Goal: Task Accomplishment & Management: Manage account settings

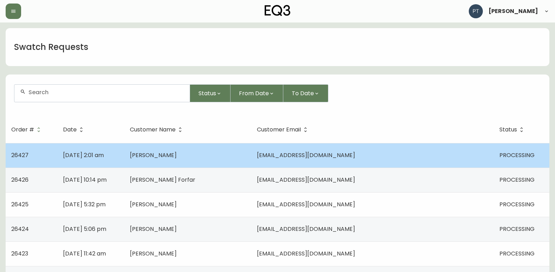
click at [251, 166] on td "[PERSON_NAME]" at bounding box center [187, 155] width 127 height 25
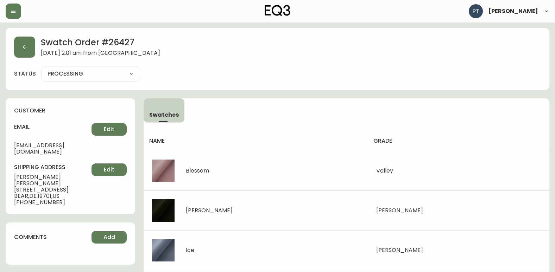
click at [109, 72] on select "PROCESSING SHIPPED CANCELLED" at bounding box center [91, 74] width 99 height 11
click at [42, 69] on select "PROCESSING SHIPPED CANCELLED" at bounding box center [91, 74] width 99 height 11
select select "PROCESSING"
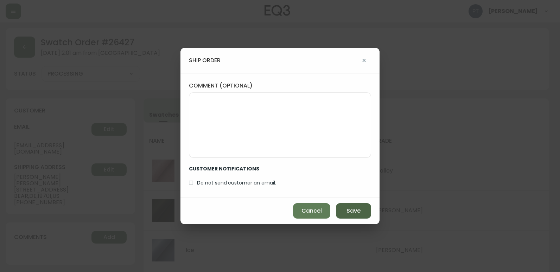
click at [348, 208] on span "Save" at bounding box center [354, 211] width 14 height 8
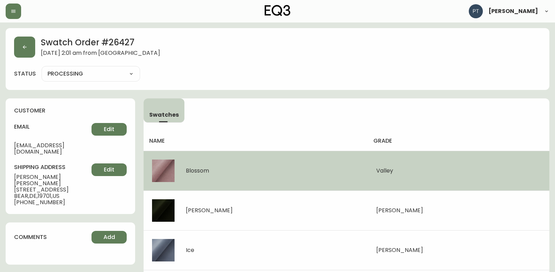
type input "SHIPPED"
select select "SHIPPED"
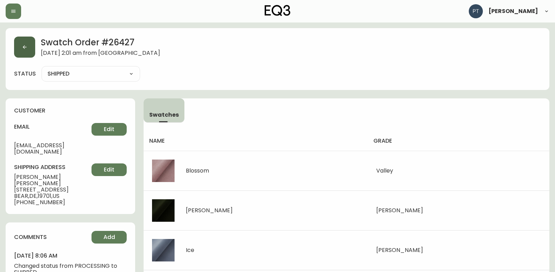
click at [17, 48] on button "button" at bounding box center [24, 47] width 21 height 21
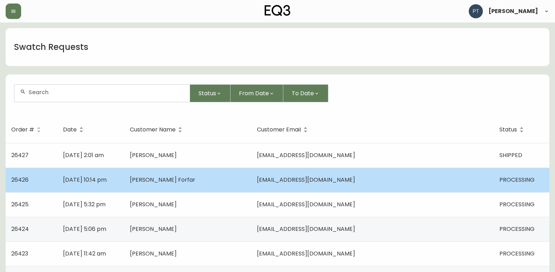
click at [251, 183] on td "[PERSON_NAME] Forfar" at bounding box center [187, 180] width 127 height 25
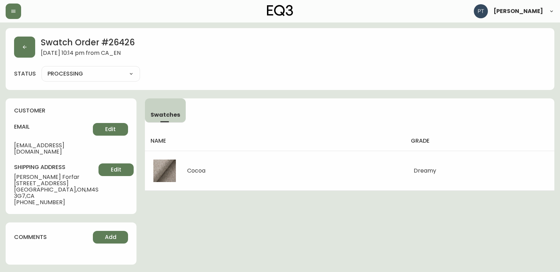
drag, startPoint x: 119, startPoint y: 74, endPoint x: 118, endPoint y: 79, distance: 4.9
click at [119, 74] on select "PROCESSING SHIPPED CANCELLED" at bounding box center [91, 74] width 99 height 11
click at [42, 69] on select "PROCESSING SHIPPED CANCELLED" at bounding box center [91, 74] width 99 height 11
select select "PROCESSING"
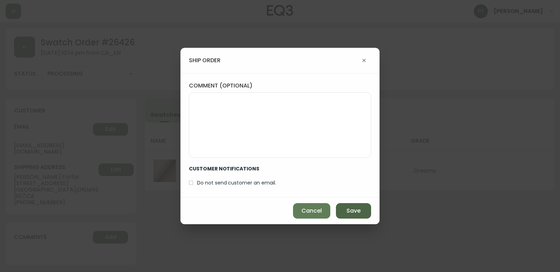
click at [344, 207] on button "Save" at bounding box center [353, 210] width 35 height 15
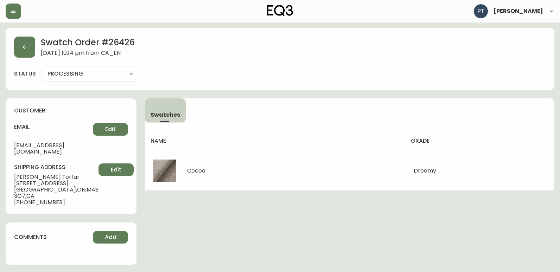
type input "SHIPPED"
select select "SHIPPED"
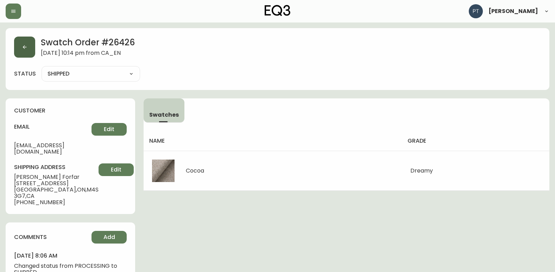
click at [17, 43] on button "button" at bounding box center [24, 47] width 21 height 21
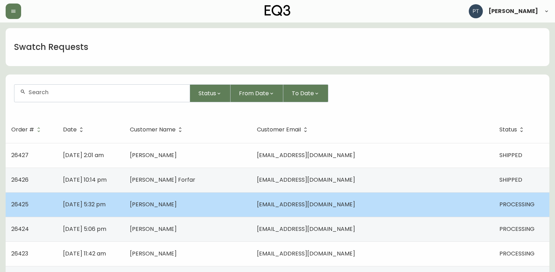
click at [251, 202] on td "[PERSON_NAME]" at bounding box center [187, 205] width 127 height 25
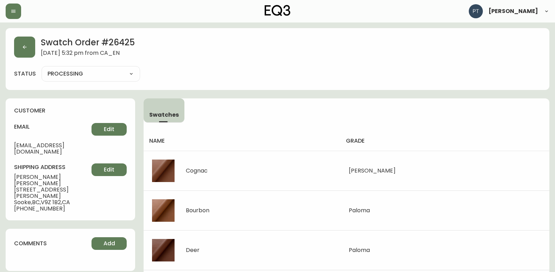
click at [117, 79] on select "PROCESSING SHIPPED CANCELLED" at bounding box center [91, 74] width 99 height 11
click at [42, 69] on select "PROCESSING SHIPPED CANCELLED" at bounding box center [91, 74] width 99 height 11
select select "PROCESSING"
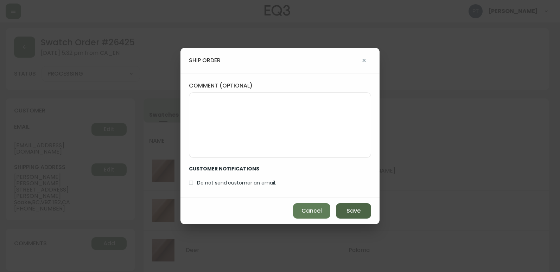
click at [339, 207] on button "Save" at bounding box center [353, 210] width 35 height 15
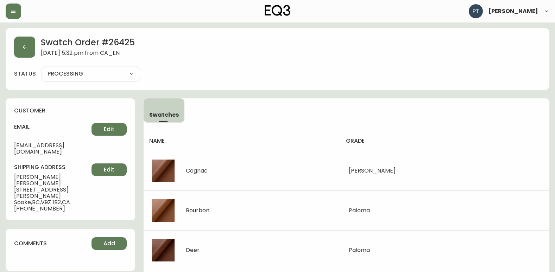
type input "SHIPPED"
select select "SHIPPED"
click at [24, 49] on icon "button" at bounding box center [25, 47] width 6 height 6
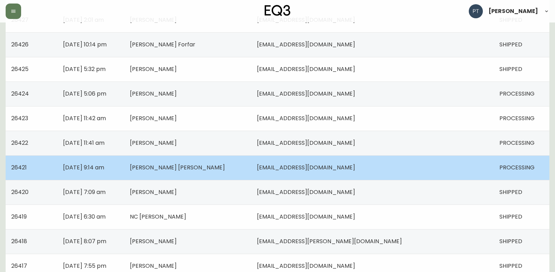
scroll to position [141, 0]
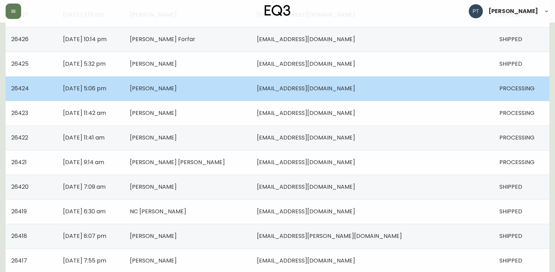
click at [251, 89] on td "[PERSON_NAME]" at bounding box center [187, 88] width 127 height 25
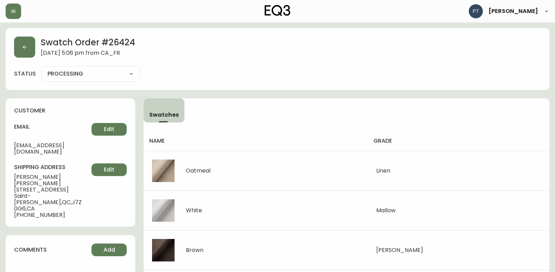
click at [115, 76] on select "PROCESSING SHIPPED CANCELLED" at bounding box center [91, 74] width 99 height 11
click at [42, 69] on select "PROCESSING SHIPPED CANCELLED" at bounding box center [91, 74] width 99 height 11
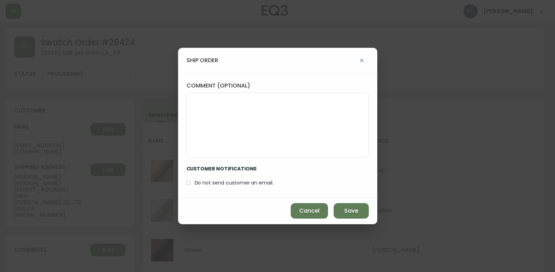
select select "PROCESSING"
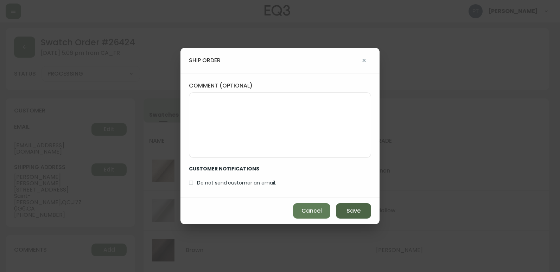
click at [346, 207] on button "Save" at bounding box center [353, 210] width 35 height 15
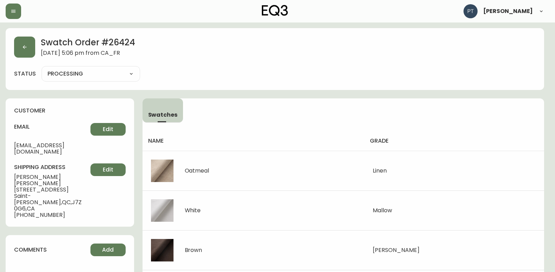
type input "SHIPPED"
select select "SHIPPED"
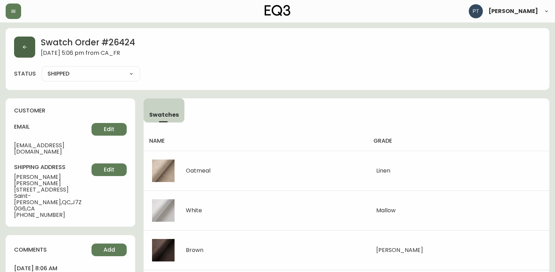
click at [22, 46] on icon "button" at bounding box center [25, 47] width 6 height 6
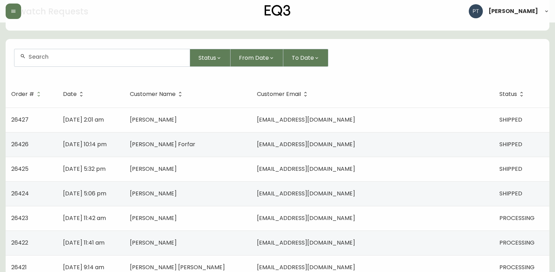
scroll to position [141, 0]
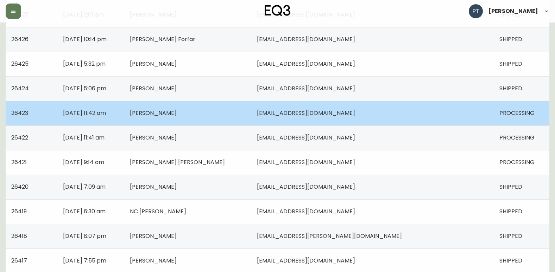
click at [421, 116] on td "[EMAIL_ADDRESS][DOMAIN_NAME]" at bounding box center [372, 113] width 243 height 25
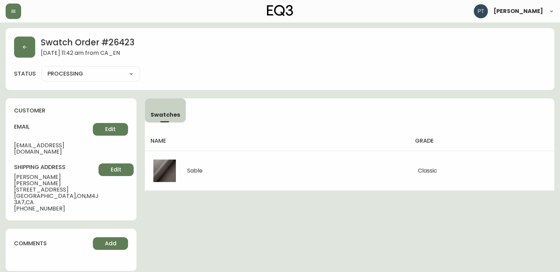
click at [126, 77] on select "PROCESSING SHIPPED CANCELLED" at bounding box center [91, 74] width 99 height 11
click at [42, 69] on select "PROCESSING SHIPPED CANCELLED" at bounding box center [91, 74] width 99 height 11
select select "PROCESSING"
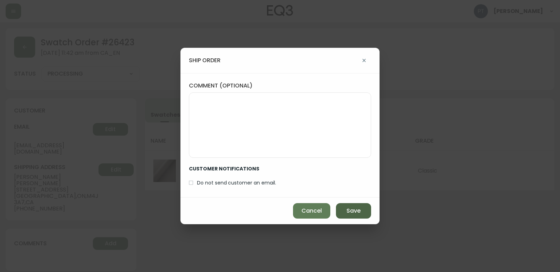
click at [350, 209] on span "Save" at bounding box center [354, 211] width 14 height 8
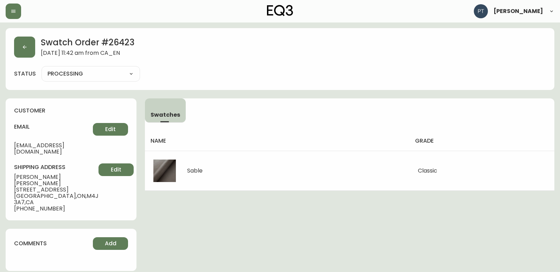
type input "SHIPPED"
select select "SHIPPED"
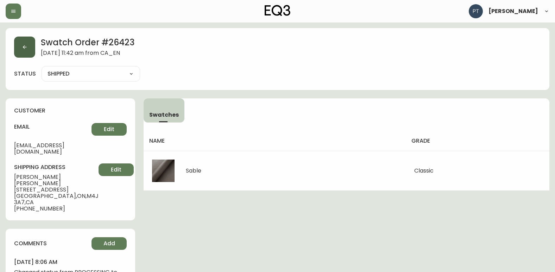
click at [28, 50] on button "button" at bounding box center [24, 47] width 21 height 21
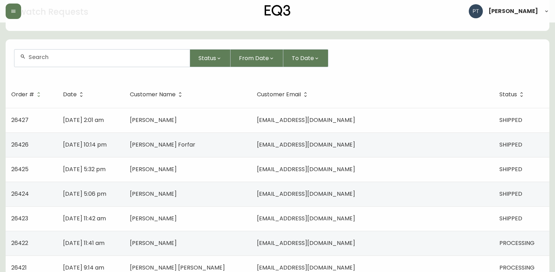
scroll to position [141, 0]
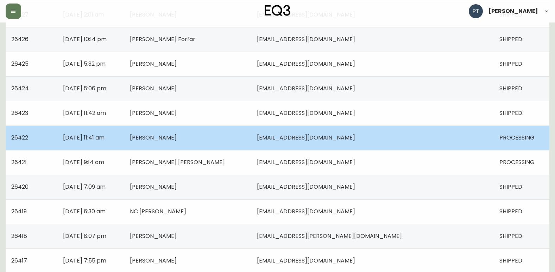
click at [251, 142] on td "[PERSON_NAME]" at bounding box center [187, 138] width 127 height 25
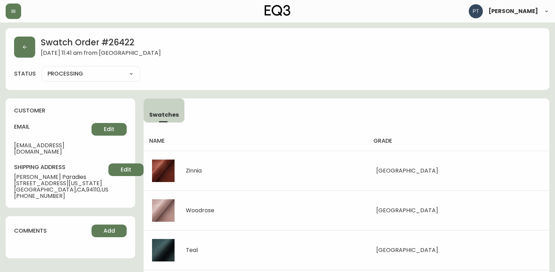
drag, startPoint x: 103, startPoint y: 73, endPoint x: 102, endPoint y: 78, distance: 5.0
click at [103, 73] on select "PROCESSING SHIPPED CANCELLED" at bounding box center [91, 74] width 99 height 11
click at [42, 69] on select "PROCESSING SHIPPED CANCELLED" at bounding box center [91, 74] width 99 height 11
select select "PROCESSING"
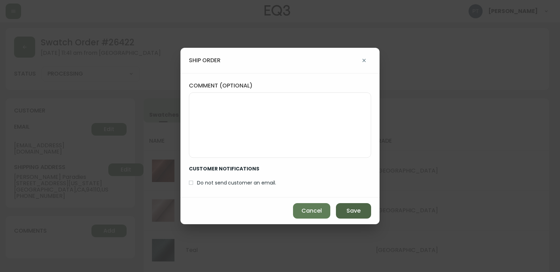
click at [349, 214] on span "Save" at bounding box center [354, 211] width 14 height 8
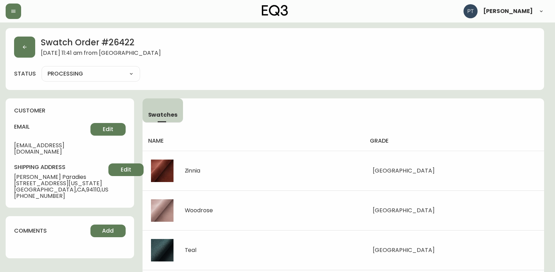
type input "SHIPPED"
select select "SHIPPED"
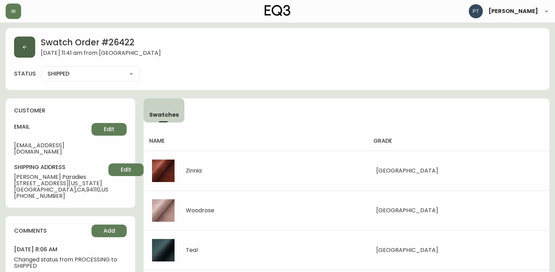
click at [18, 45] on button "button" at bounding box center [24, 47] width 21 height 21
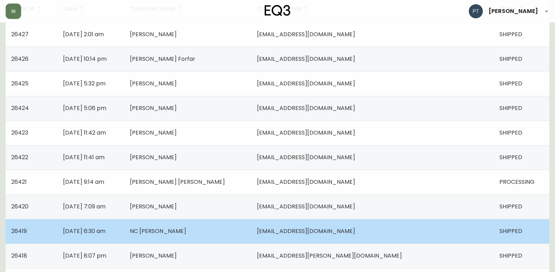
scroll to position [176, 0]
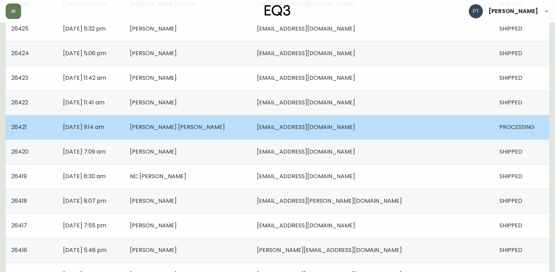
click at [251, 127] on td "[PERSON_NAME] [PERSON_NAME]" at bounding box center [187, 127] width 127 height 25
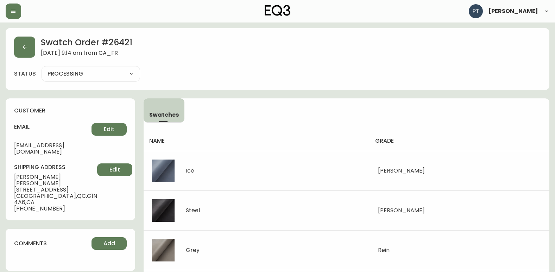
drag, startPoint x: 107, startPoint y: 74, endPoint x: 108, endPoint y: 79, distance: 4.7
click at [107, 74] on select "PROCESSING SHIPPED CANCELLED" at bounding box center [91, 74] width 99 height 11
click at [42, 69] on select "PROCESSING SHIPPED CANCELLED" at bounding box center [91, 74] width 99 height 11
select select "PROCESSING"
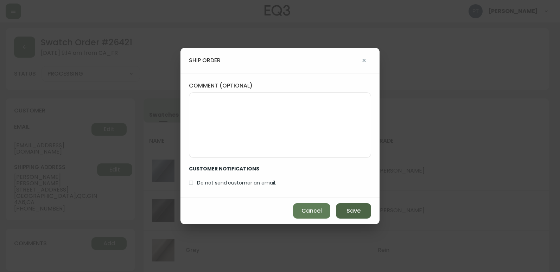
click at [353, 207] on button "Save" at bounding box center [353, 210] width 35 height 15
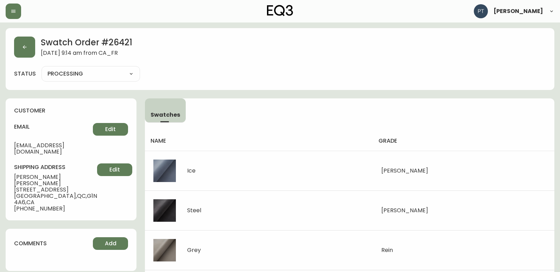
type input "SHIPPED"
select select "SHIPPED"
drag, startPoint x: 42, startPoint y: 44, endPoint x: 0, endPoint y: 42, distance: 41.3
click at [30, 46] on div "Swatch Order # 26421 August 19, 2025 at 9:14 am from CA_FR" at bounding box center [277, 47] width 527 height 21
click at [58, 54] on span "August 19, 2025 at 9:14 am from CA_FR" at bounding box center [87, 54] width 92 height 8
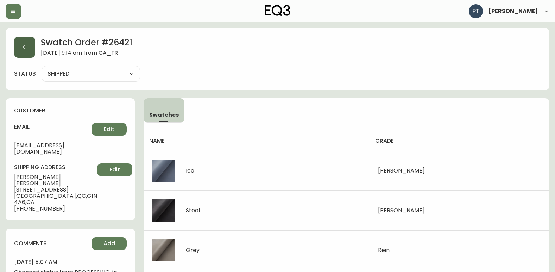
click at [15, 49] on button "button" at bounding box center [24, 47] width 21 height 21
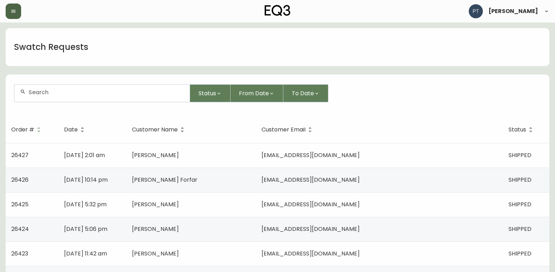
click at [15, 15] on button "button" at bounding box center [13, 11] width 15 height 15
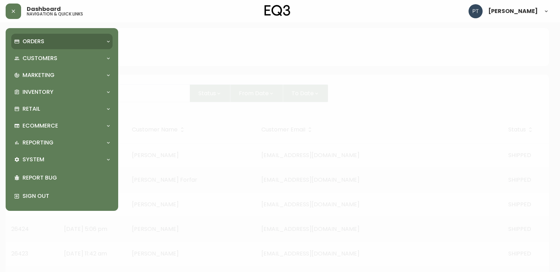
click at [52, 44] on div "Orders" at bounding box center [58, 42] width 89 height 8
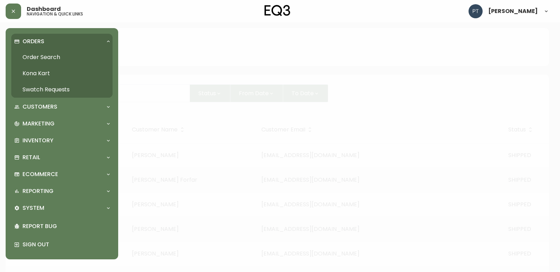
click at [46, 57] on link "Order Search" at bounding box center [61, 57] width 101 height 16
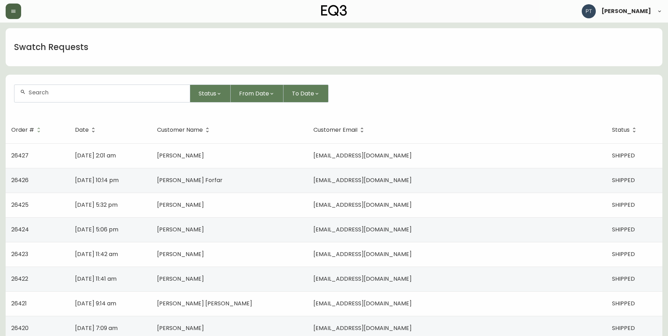
click at [10, 8] on button "button" at bounding box center [13, 11] width 15 height 15
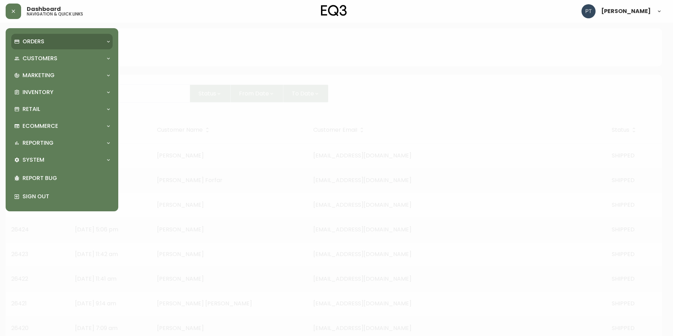
click at [41, 38] on p "Orders" at bounding box center [34, 42] width 22 height 8
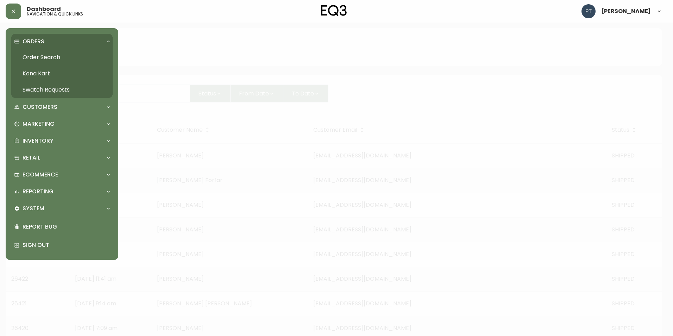
click at [54, 90] on link "Swatch Requests" at bounding box center [61, 90] width 101 height 16
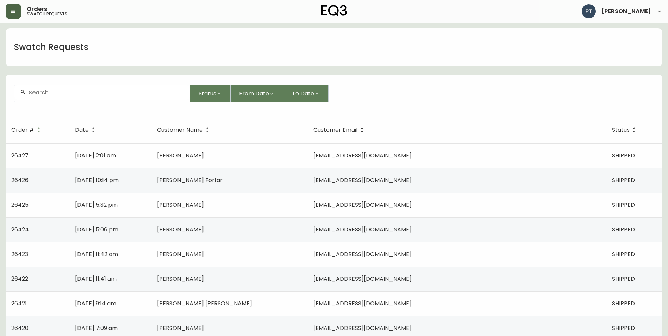
click at [15, 18] on button "button" at bounding box center [13, 11] width 15 height 15
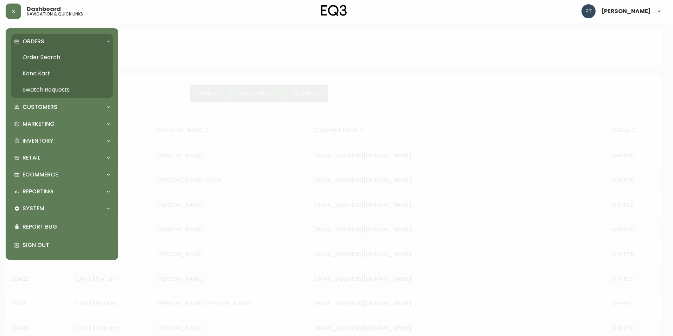
click at [54, 58] on link "Order Search" at bounding box center [61, 57] width 101 height 16
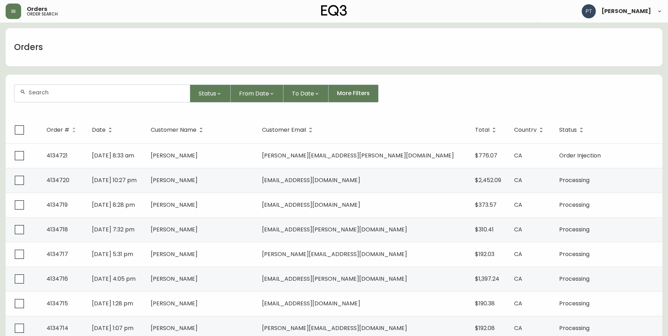
click at [65, 94] on input "text" at bounding box center [107, 92] width 156 height 7
type input "4134712"
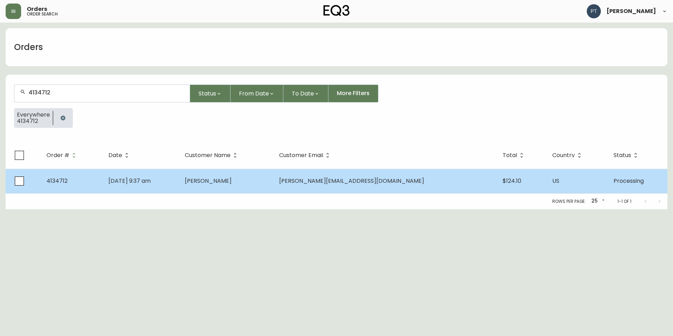
drag, startPoint x: 267, startPoint y: 228, endPoint x: 283, endPoint y: 182, distance: 48.4
click at [271, 209] on html "Orders order search [PERSON_NAME] Orders 4134712 Status From Date To Date More …" at bounding box center [336, 104] width 673 height 209
click at [274, 192] on td "[PERSON_NAME]" at bounding box center [226, 181] width 95 height 25
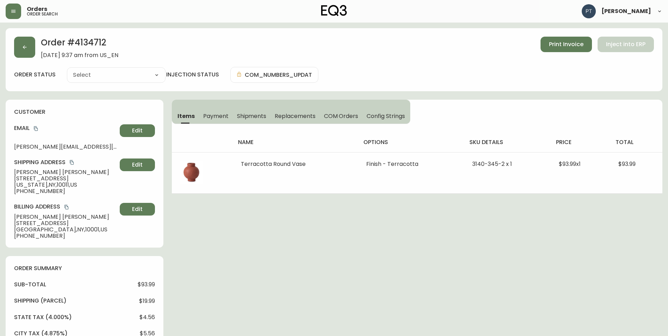
type input "Processing"
select select "PROCESSING"
click at [247, 115] on span "Shipments" at bounding box center [252, 115] width 30 height 7
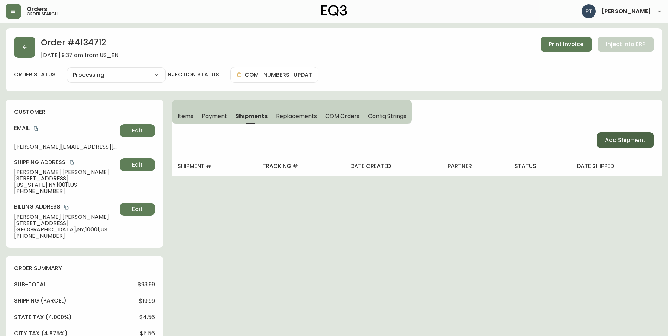
click at [560, 133] on button "Add Shipment" at bounding box center [624, 139] width 57 height 15
select select "PENDING"
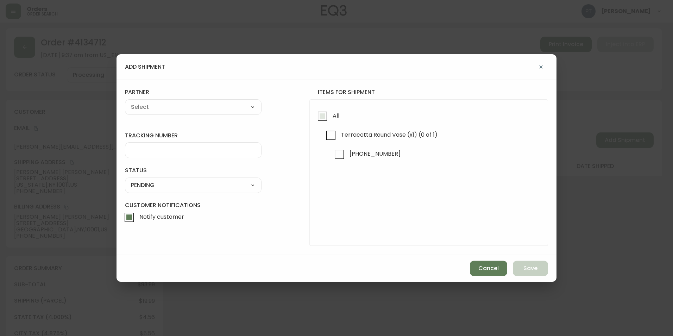
click at [330, 120] on input "All" at bounding box center [322, 116] width 16 height 16
checkbox input "true"
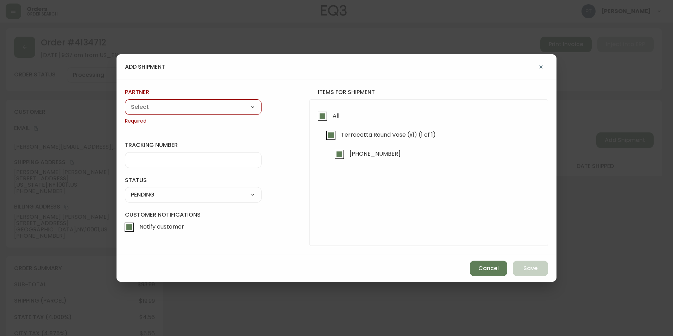
click at [222, 105] on select "A Move to Remember LLC ABF Freight Alero [PERSON_NAME] Canada Post CDS Ceva Log…" at bounding box center [193, 107] width 137 height 11
select select "cjy0a9taa01x001669l98m63c"
click at [125, 102] on select "A Move to Remember LLC ABF Freight Alero [PERSON_NAME] Canada Post CDS Ceva Log…" at bounding box center [193, 107] width 137 height 11
type input "FedEx"
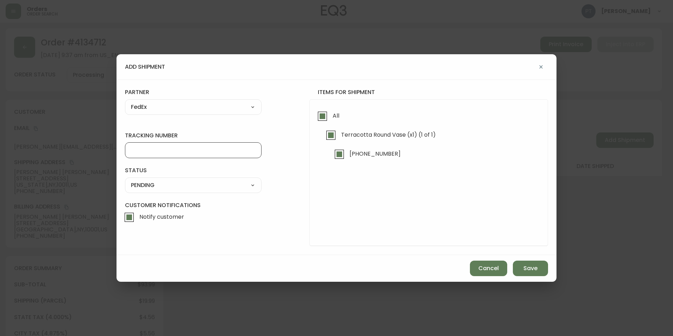
click at [217, 152] on input "tracking number" at bounding box center [193, 150] width 125 height 7
type input "902216337203"
drag, startPoint x: 252, startPoint y: 186, endPoint x: 248, endPoint y: 183, distance: 5.8
click at [251, 185] on select "SHIPPED PENDING CANCELLED" at bounding box center [193, 185] width 137 height 11
click at [125, 180] on select "SHIPPED PENDING CANCELLED" at bounding box center [193, 185] width 137 height 11
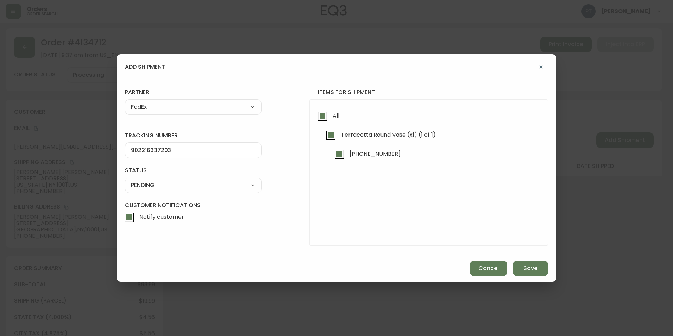
select select "PENDING"
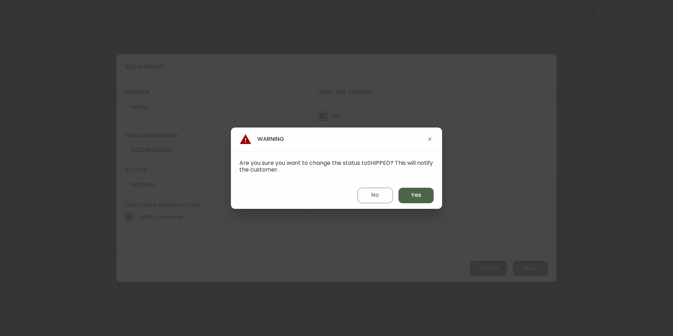
click at [419, 194] on span "Yes" at bounding box center [416, 195] width 10 height 8
type input "SHIPPED"
select select "SHIPPED"
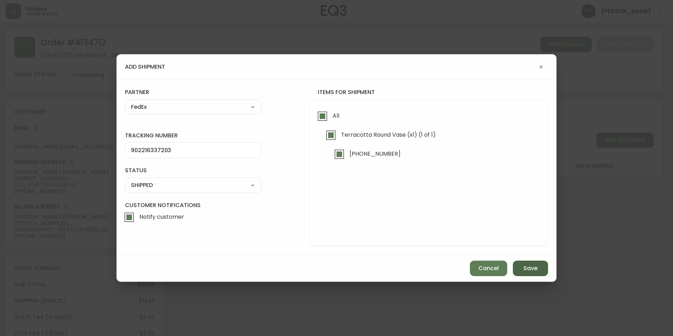
drag, startPoint x: 545, startPoint y: 270, endPoint x: 532, endPoint y: 264, distance: 14.3
click at [544, 271] on button "Save" at bounding box center [530, 268] width 35 height 15
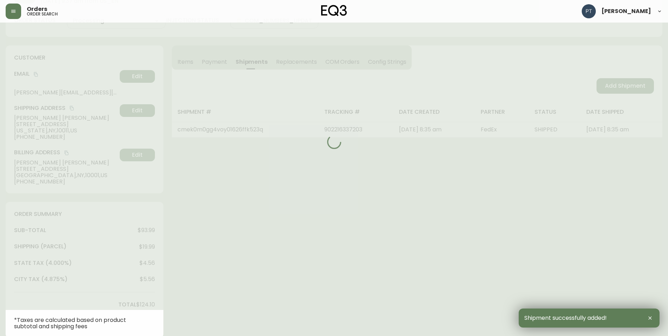
type input "Fully Shipped"
select select "FULLY_SHIPPED"
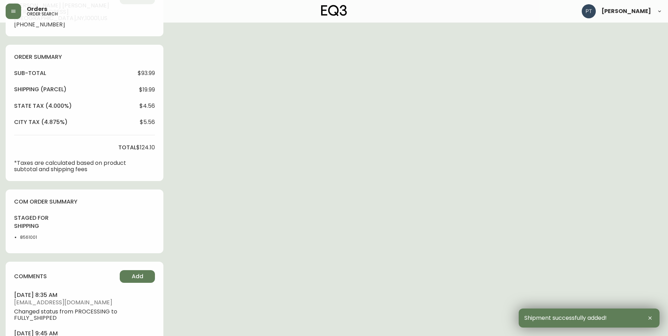
scroll to position [256, 0]
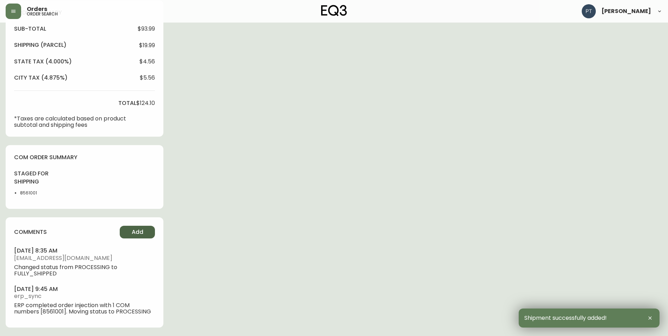
click at [134, 229] on span "Add" at bounding box center [138, 232] width 12 height 8
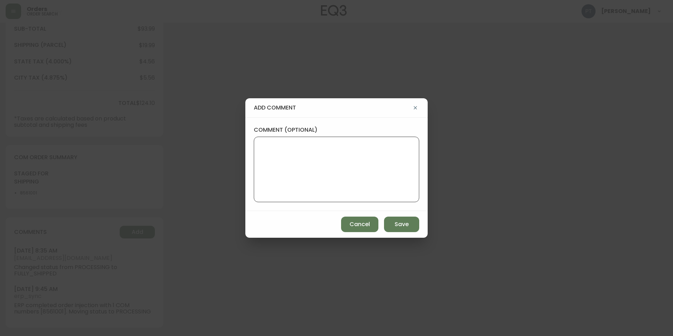
click at [294, 160] on textarea "comment (optional)" at bounding box center [336, 169] width 153 height 56
type textarea "CH"
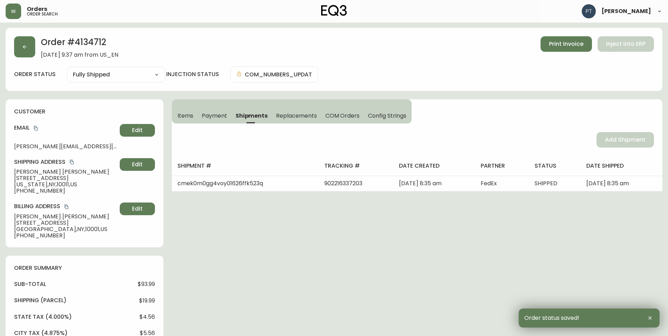
scroll to position [0, 0]
click at [15, 50] on button "button" at bounding box center [24, 47] width 21 height 21
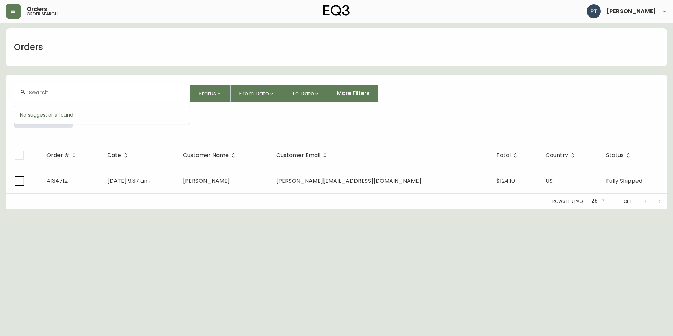
click at [64, 97] on div at bounding box center [101, 93] width 175 height 17
type input "4134717"
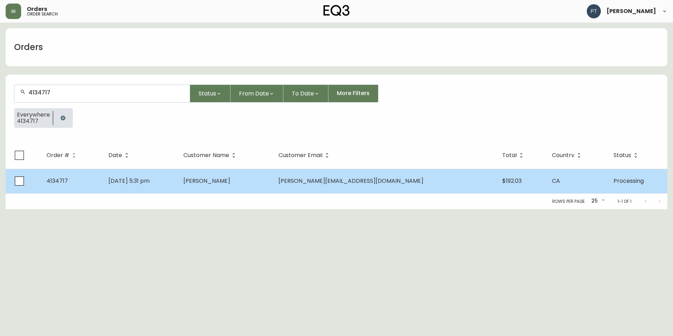
drag, startPoint x: 260, startPoint y: 196, endPoint x: 258, endPoint y: 192, distance: 5.0
click at [258, 192] on div "Order # Date Customer Name Customer Email Total Country Status 4134717 [DATE] 5…" at bounding box center [337, 175] width 662 height 67
drag, startPoint x: 258, startPoint y: 192, endPoint x: 204, endPoint y: 180, distance: 55.6
click at [178, 180] on td "[DATE] 5:31 pm" at bounding box center [140, 181] width 75 height 25
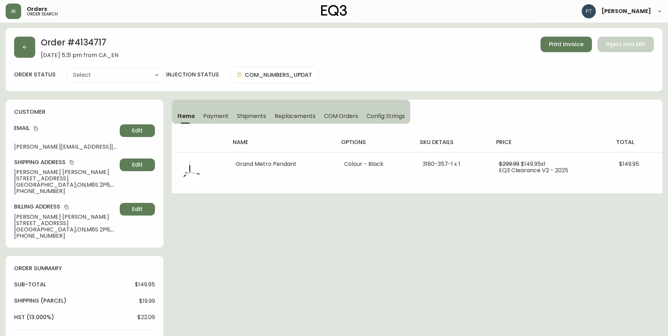
type input "Processing"
select select "PROCESSING"
click at [247, 114] on span "Shipments" at bounding box center [252, 115] width 30 height 7
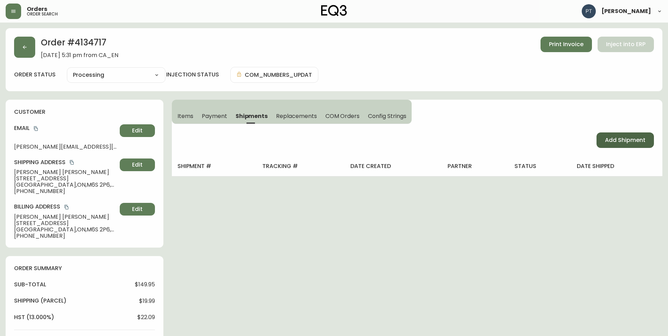
click at [560, 136] on span "Add Shipment" at bounding box center [625, 140] width 40 height 8
select select "PENDING"
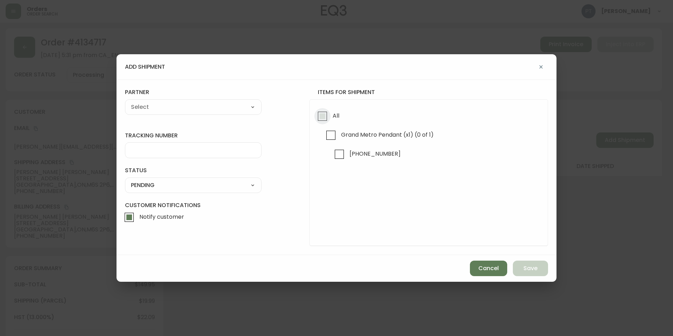
click at [325, 119] on input "All" at bounding box center [322, 116] width 16 height 16
checkbox input "true"
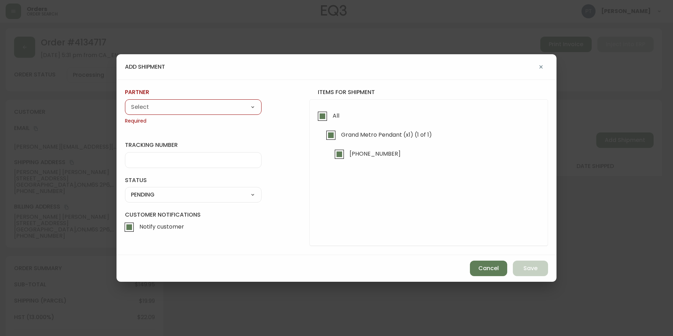
click at [245, 105] on select "A Move to Remember LLC ABF Freight Alero [PERSON_NAME] Canada Post CDS Ceva Log…" at bounding box center [193, 107] width 137 height 11
select select "cjy0a9taa01x001669l98m63c"
click at [125, 102] on select "A Move to Remember LLC ABF Freight Alero [PERSON_NAME] Canada Post CDS Ceva Log…" at bounding box center [193, 107] width 137 height 11
type input "FedEx"
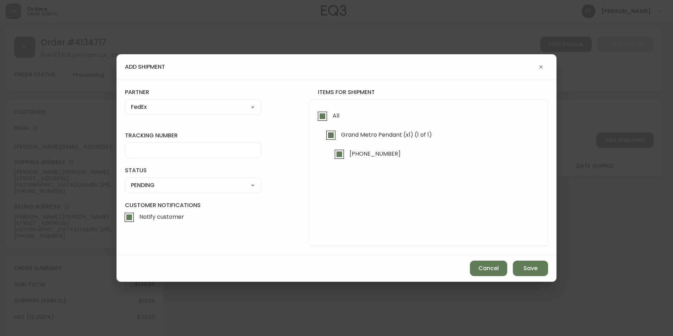
click at [212, 150] on input "tracking number" at bounding box center [193, 150] width 125 height 7
type input "902217263064"
drag, startPoint x: 229, startPoint y: 183, endPoint x: 226, endPoint y: 185, distance: 3.8
click at [229, 183] on select "SHIPPED PENDING CANCELLED" at bounding box center [193, 185] width 137 height 11
click at [125, 180] on select "SHIPPED PENDING CANCELLED" at bounding box center [193, 185] width 137 height 11
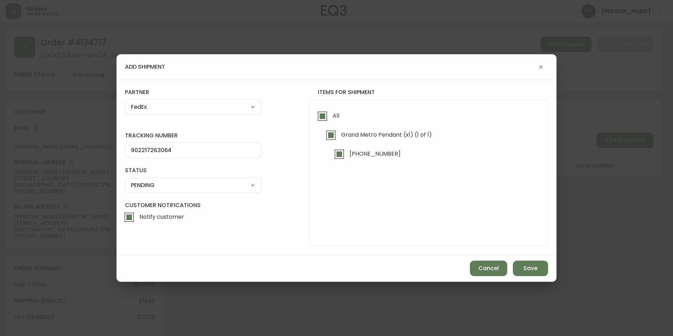
select select "PENDING"
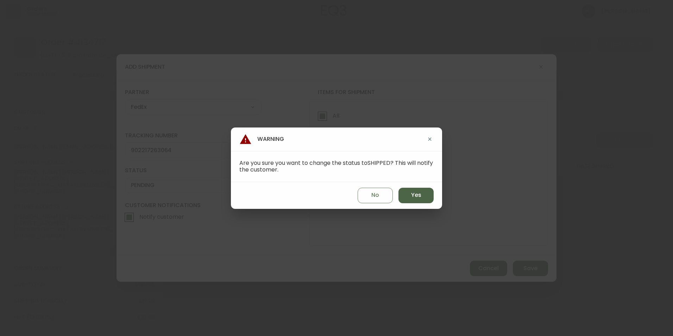
click at [408, 193] on button "Yes" at bounding box center [416, 195] width 35 height 15
type input "SHIPPED"
select select "SHIPPED"
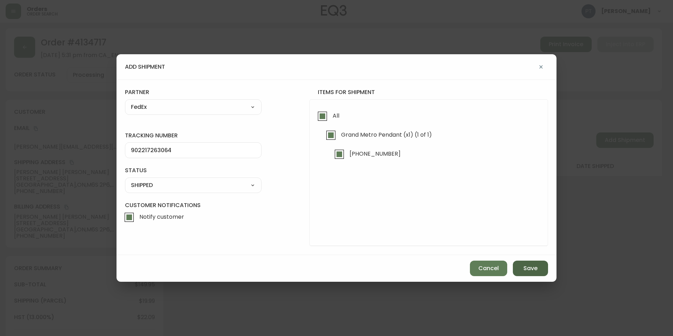
click at [530, 261] on button "Save" at bounding box center [530, 268] width 35 height 15
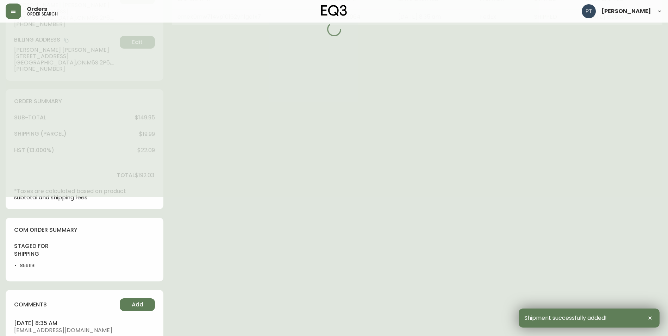
type input "Fully Shipped"
select select "FULLY_SHIPPED"
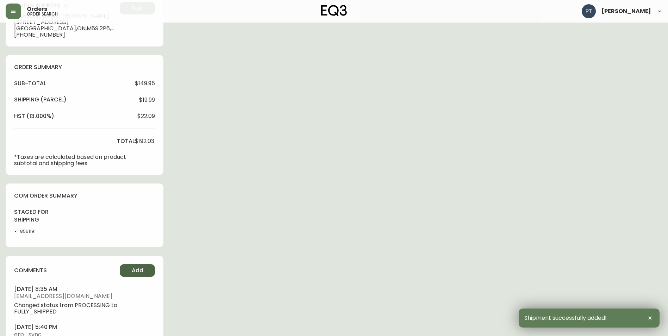
click at [140, 270] on span "Add" at bounding box center [138, 271] width 12 height 8
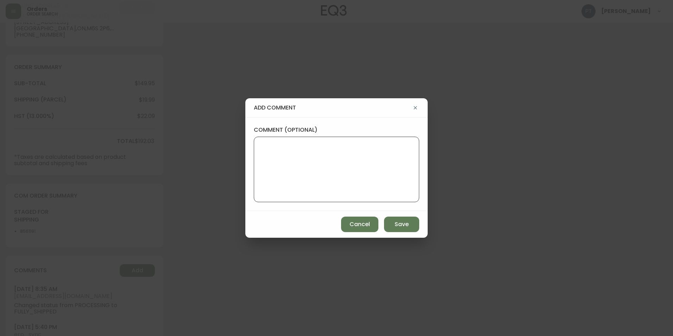
click at [289, 177] on textarea "comment (optional)" at bounding box center [336, 169] width 153 height 56
type textarea "PT"
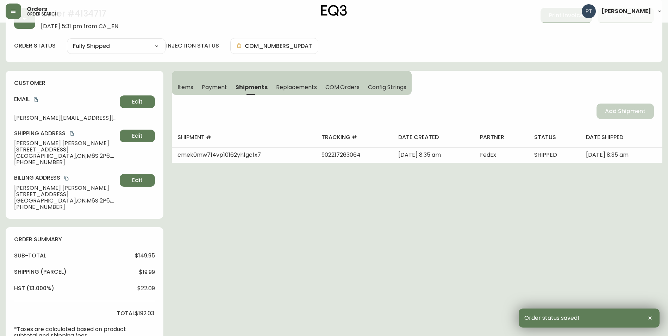
scroll to position [0, 0]
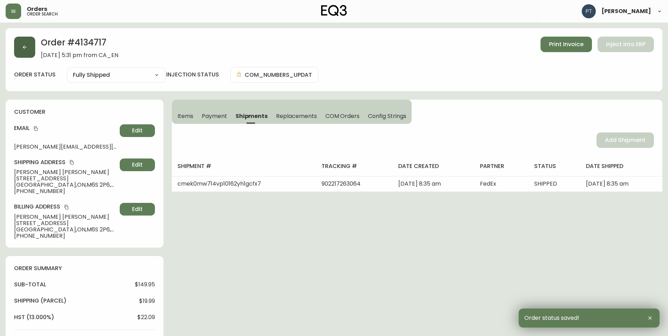
click at [15, 39] on button "button" at bounding box center [24, 47] width 21 height 21
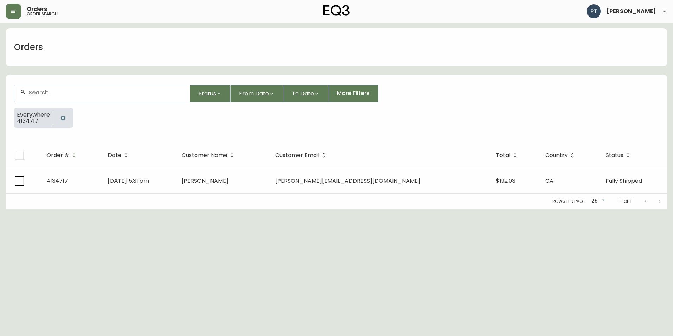
click at [90, 99] on div at bounding box center [101, 93] width 175 height 17
type input "4134718"
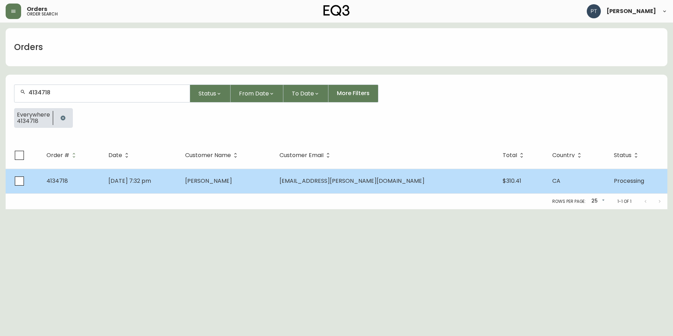
click at [230, 177] on td "[PERSON_NAME]" at bounding box center [227, 181] width 94 height 25
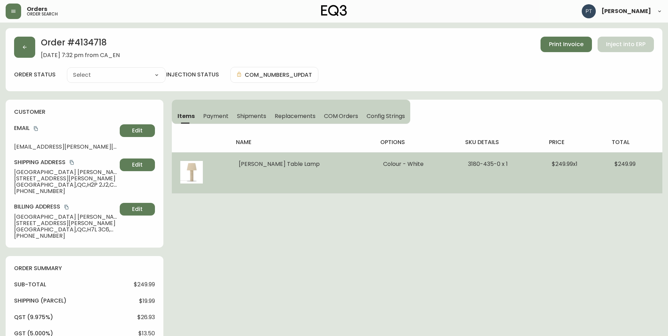
type input "Processing"
select select "PROCESSING"
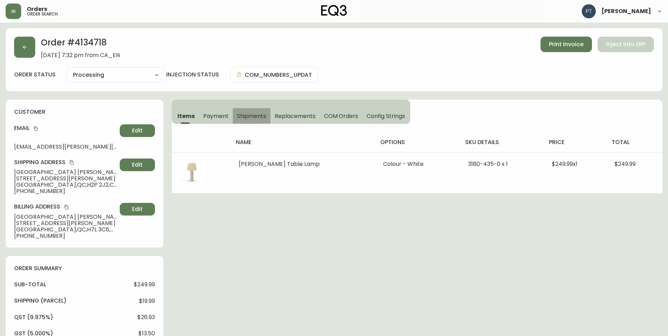
click at [256, 119] on span "Shipments" at bounding box center [252, 115] width 30 height 7
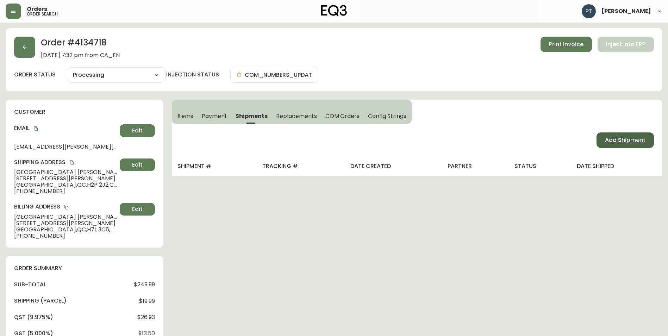
click at [560, 133] on button "Add Shipment" at bounding box center [624, 139] width 57 height 15
select select "PENDING"
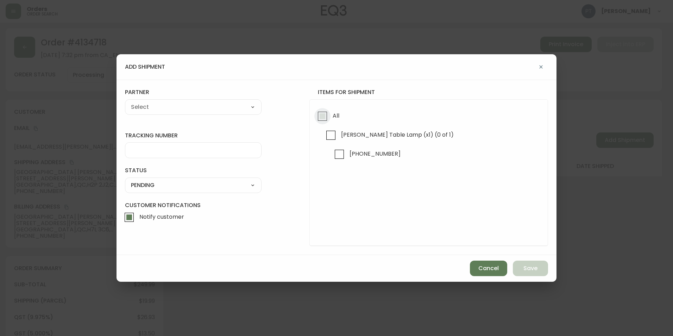
click at [318, 116] on input "All" at bounding box center [322, 116] width 16 height 16
checkbox input "true"
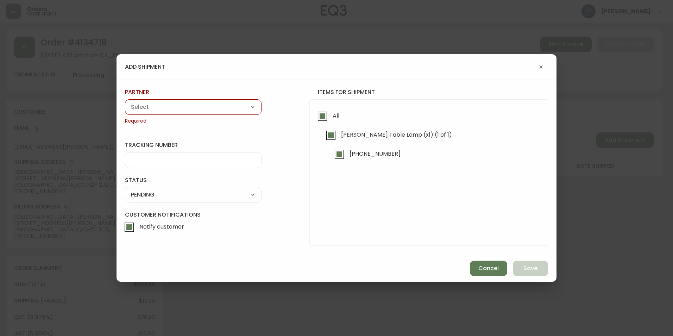
click at [193, 110] on select "A Move to Remember LLC ABF Freight Alero [PERSON_NAME] Canada Post CDS Ceva Log…" at bounding box center [193, 107] width 137 height 11
select select "cjy0a9taa01x001669l98m63c"
click at [125, 102] on select "A Move to Remember LLC ABF Freight Alero [PERSON_NAME] Canada Post CDS Ceva Log…" at bounding box center [193, 107] width 137 height 11
type input "FedEx"
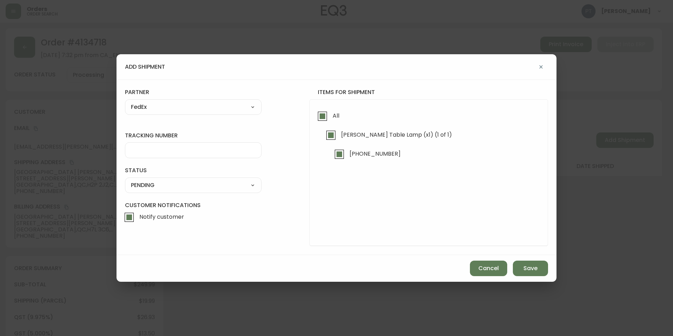
click at [203, 155] on div at bounding box center [193, 150] width 137 height 16
type input "902217263075"
click at [218, 187] on select "SHIPPED PENDING CANCELLED" at bounding box center [193, 185] width 137 height 11
click at [125, 180] on select "SHIPPED PENDING CANCELLED" at bounding box center [193, 185] width 137 height 11
select select "PENDING"
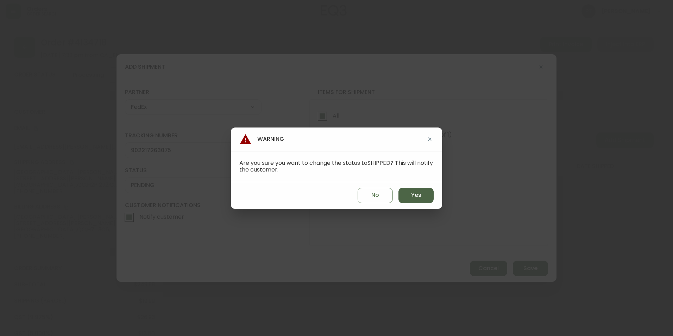
click at [409, 191] on button "Yes" at bounding box center [416, 195] width 35 height 15
type input "SHIPPED"
select select "SHIPPED"
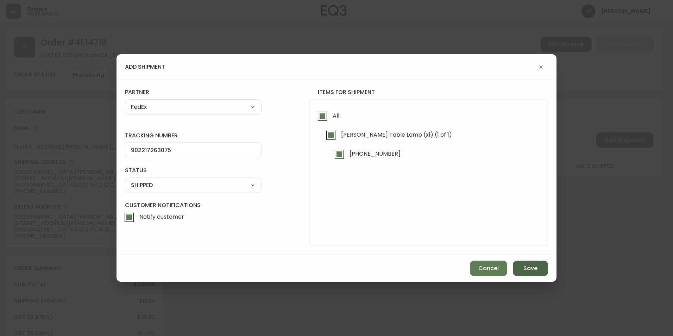
click at [535, 267] on span "Save" at bounding box center [530, 268] width 14 height 8
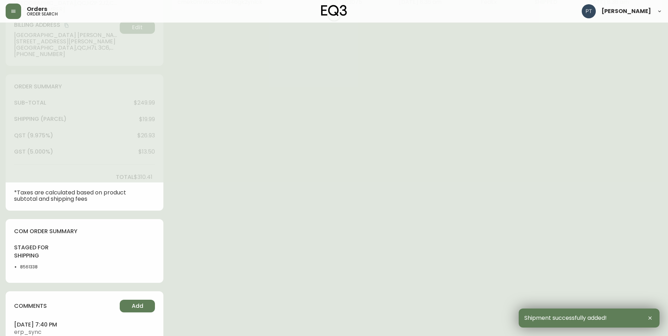
type input "Fully Shipped"
select select "FULLY_SHIPPED"
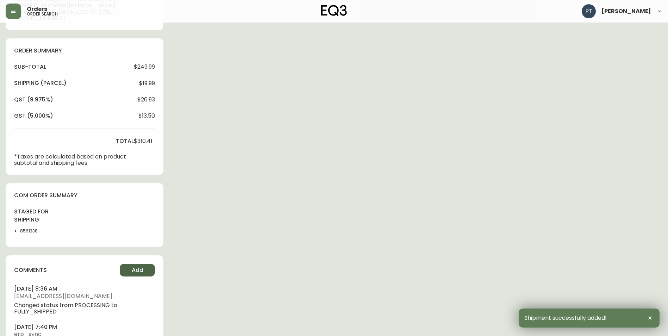
click at [127, 269] on button "Add" at bounding box center [137, 270] width 35 height 13
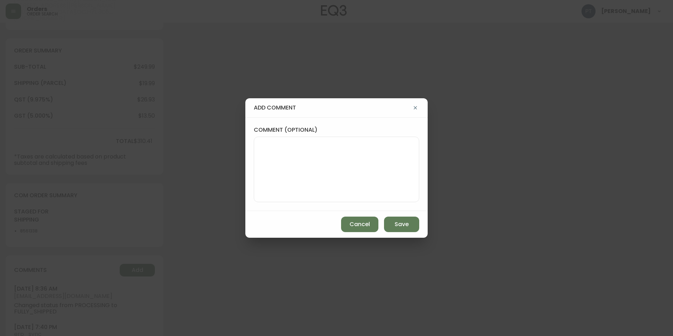
click at [368, 164] on textarea "comment (optional)" at bounding box center [336, 169] width 153 height 56
type textarea "PT"
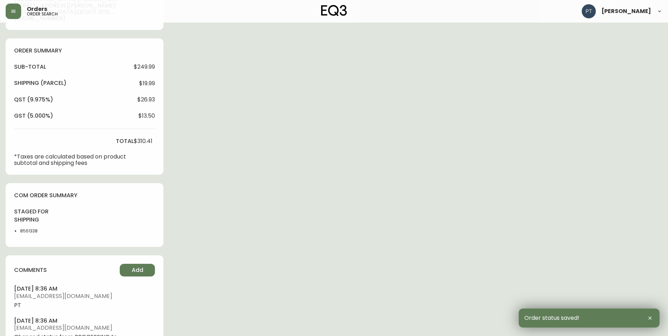
scroll to position [0, 0]
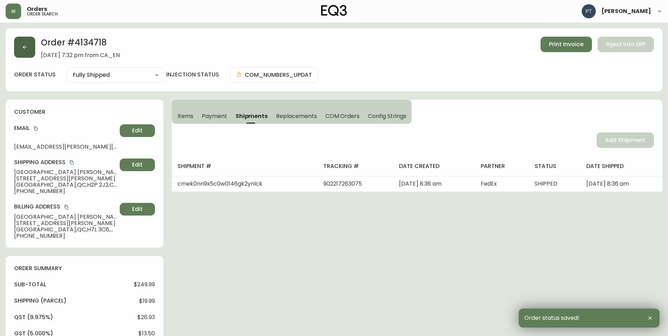
click at [26, 46] on icon "button" at bounding box center [25, 47] width 6 height 6
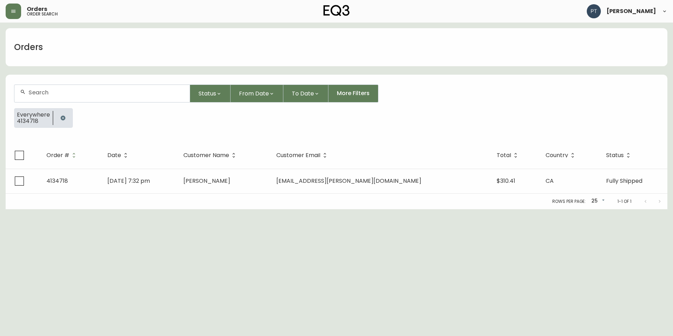
click at [133, 90] on input "text" at bounding box center [107, 92] width 156 height 7
type input "4134719"
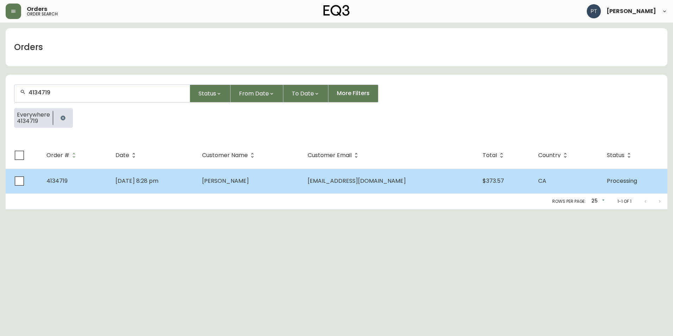
click at [262, 185] on td "[PERSON_NAME]" at bounding box center [249, 181] width 106 height 25
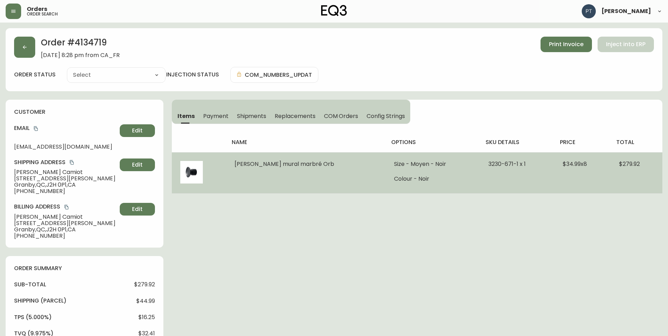
type input "Processing"
select select "PROCESSING"
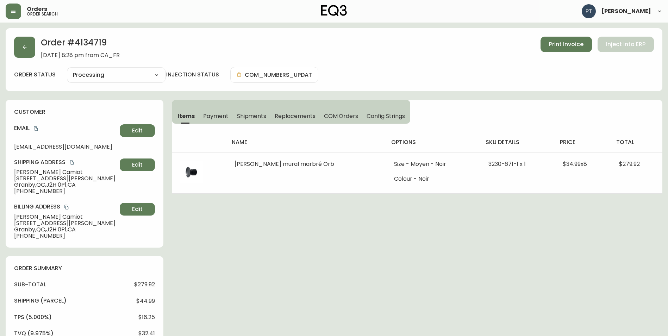
click at [253, 115] on span "Shipments" at bounding box center [252, 115] width 30 height 7
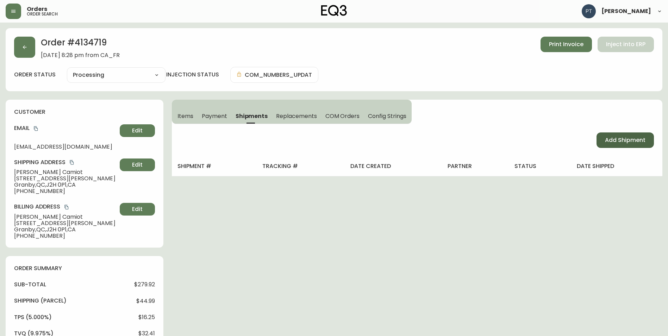
click at [560, 140] on span "Add Shipment" at bounding box center [625, 140] width 40 height 8
select select "PENDING"
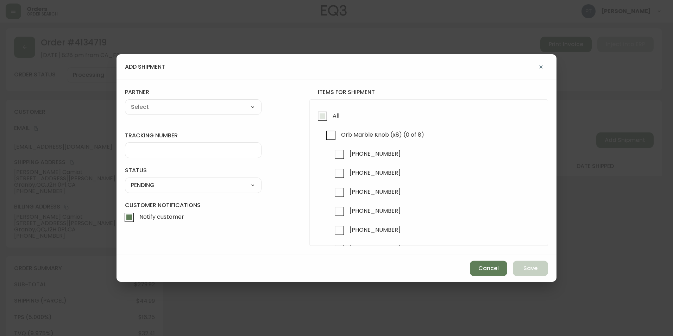
click at [319, 115] on input "All" at bounding box center [322, 116] width 16 height 16
checkbox input "true"
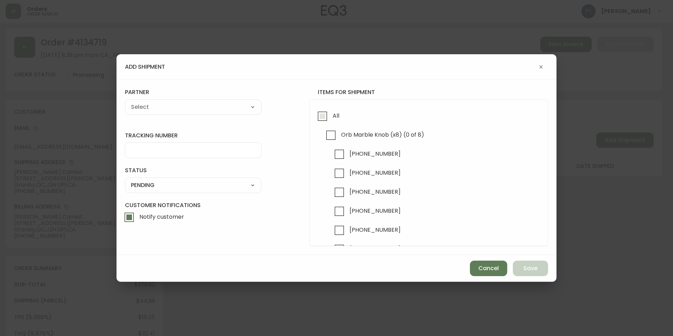
checkbox input "true"
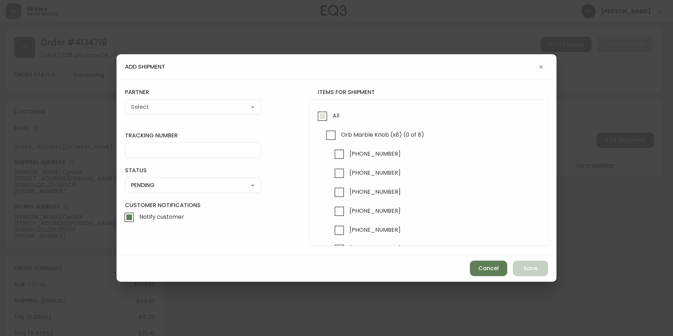
checkbox input "true"
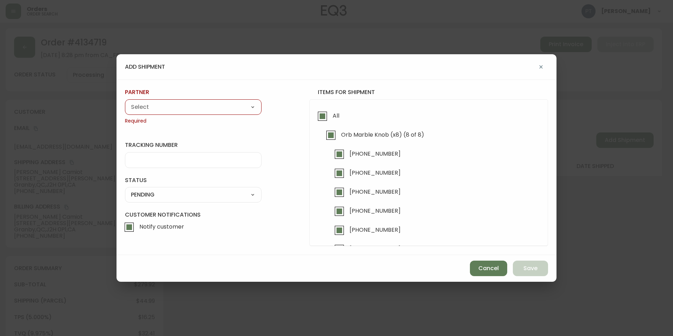
drag, startPoint x: 204, startPoint y: 112, endPoint x: 207, endPoint y: 105, distance: 7.6
click at [205, 111] on div "A Move to Remember LLC ABF Freight Alero [PERSON_NAME] Canada Post CDS Ceva Log…" at bounding box center [193, 106] width 137 height 15
click at [207, 106] on select "A Move to Remember LLC ABF Freight Alero [PERSON_NAME] Canada Post CDS Ceva Log…" at bounding box center [193, 107] width 137 height 11
select select "cjy0a9taa01x001669l98m63c"
click at [125, 102] on select "A Move to Remember LLC ABF Freight Alero [PERSON_NAME] Canada Post CDS Ceva Log…" at bounding box center [193, 107] width 137 height 11
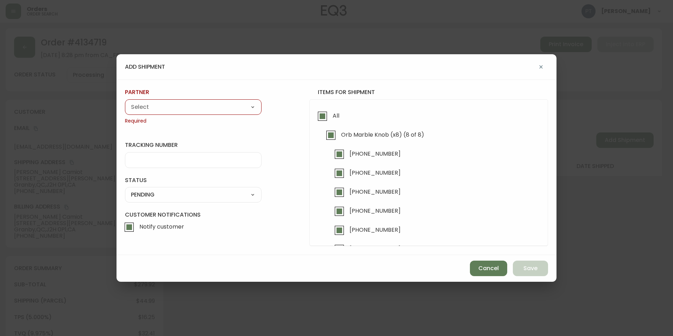
type input "FedEx"
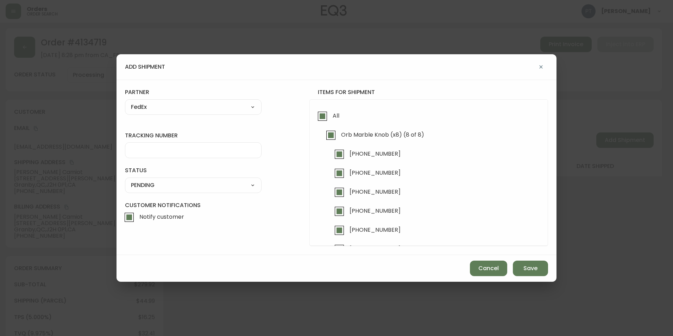
click at [198, 149] on input "tracking number" at bounding box center [193, 150] width 125 height 7
type input "902217263086"
click at [247, 185] on select "SHIPPED PENDING CANCELLED" at bounding box center [193, 185] width 137 height 11
click at [125, 180] on select "SHIPPED PENDING CANCELLED" at bounding box center [193, 185] width 137 height 11
select select "PENDING"
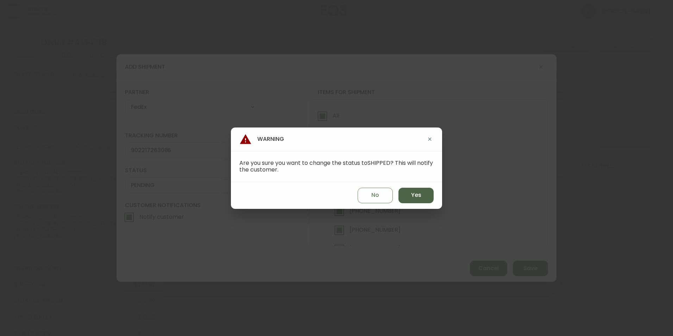
click at [405, 192] on button "Yes" at bounding box center [416, 195] width 35 height 15
type input "SHIPPED"
select select "SHIPPED"
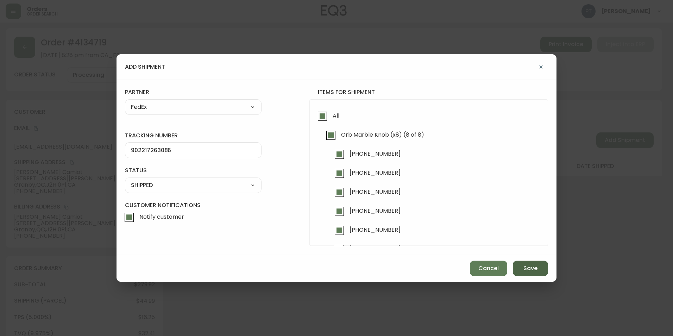
click at [537, 268] on span "Save" at bounding box center [530, 268] width 14 height 8
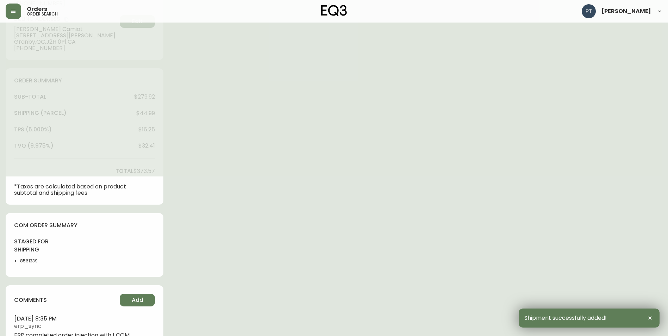
scroll to position [218, 0]
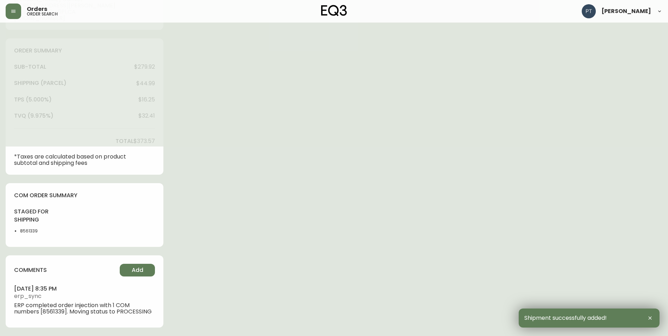
type input "Fully Shipped"
select select "FULLY_SHIPPED"
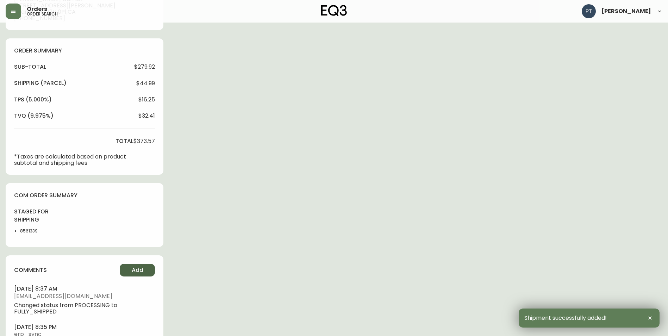
click at [149, 270] on button "Add" at bounding box center [137, 270] width 35 height 13
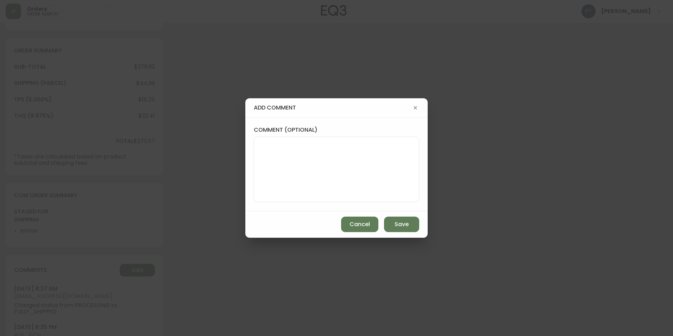
drag, startPoint x: 351, startPoint y: 149, endPoint x: 347, endPoint y: 149, distance: 3.5
click at [350, 149] on textarea "comment (optional)" at bounding box center [336, 169] width 153 height 56
type textarea "CH"
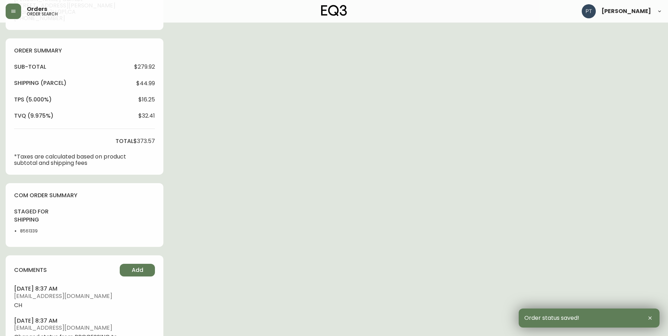
scroll to position [0, 0]
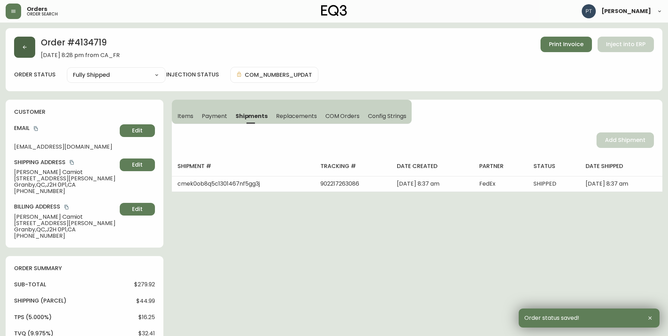
click at [25, 48] on icon "button" at bounding box center [25, 47] width 6 height 6
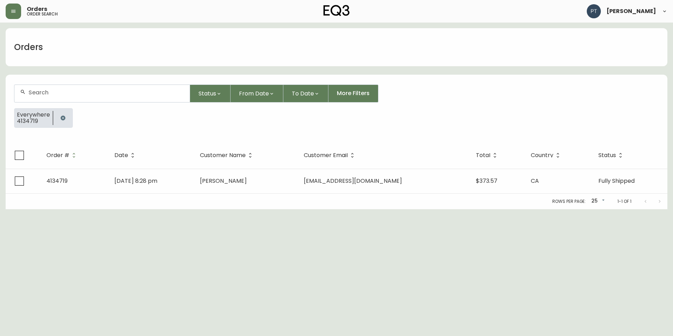
click at [107, 95] on input "text" at bounding box center [107, 92] width 156 height 7
type input "4134709"
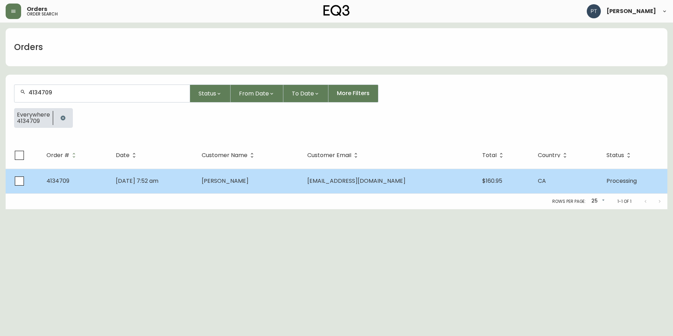
click at [286, 175] on td "[PERSON_NAME]" at bounding box center [249, 181] width 106 height 25
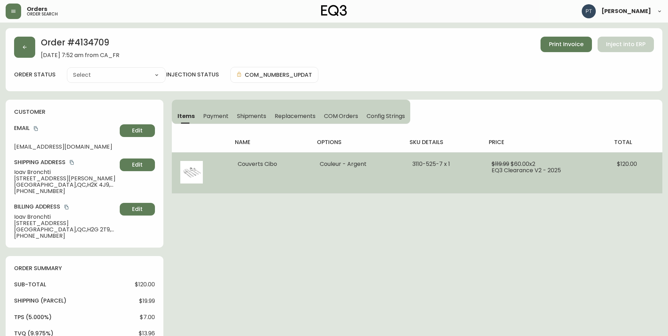
type input "Processing"
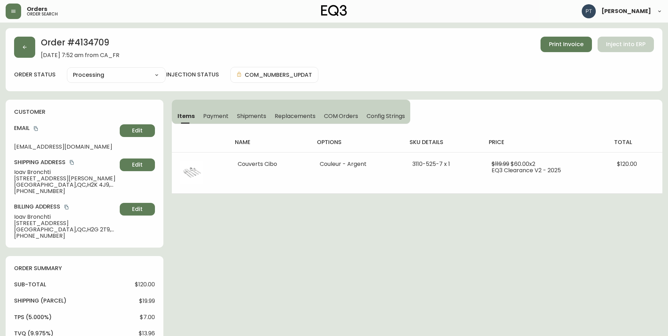
select select "PROCESSING"
click at [252, 118] on span "Shipments" at bounding box center [252, 115] width 30 height 7
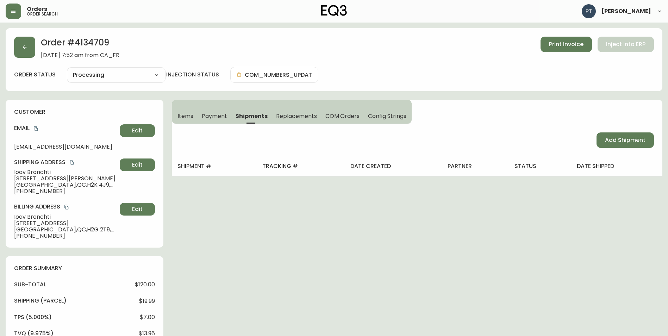
click at [560, 137] on div "Add Shipment" at bounding box center [417, 140] width 490 height 32
click at [560, 136] on span "Add Shipment" at bounding box center [625, 140] width 40 height 8
select select "PENDING"
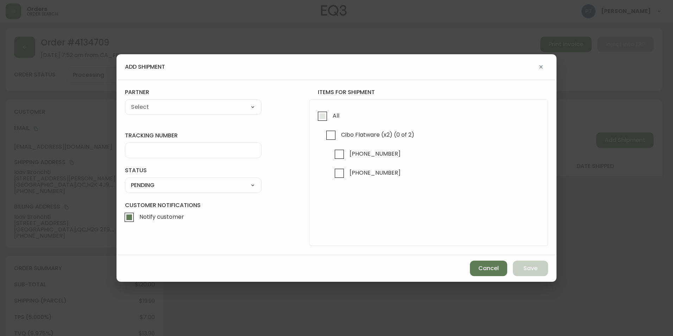
click at [320, 116] on input "All" at bounding box center [322, 116] width 16 height 16
checkbox input "true"
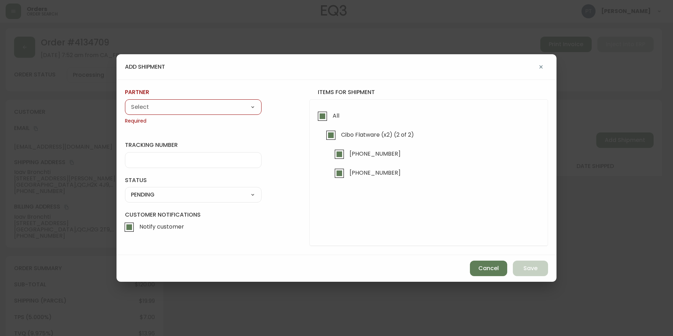
click at [180, 110] on select "A Move to Remember LLC ABF Freight Alero [PERSON_NAME] Canada Post CDS Ceva Log…" at bounding box center [193, 107] width 137 height 11
select select "cjy0a9taa01x001669l98m63c"
click at [125, 102] on select "A Move to Remember LLC ABF Freight Alero [PERSON_NAME] Canada Post CDS Ceva Log…" at bounding box center [193, 107] width 137 height 11
type input "FedEx"
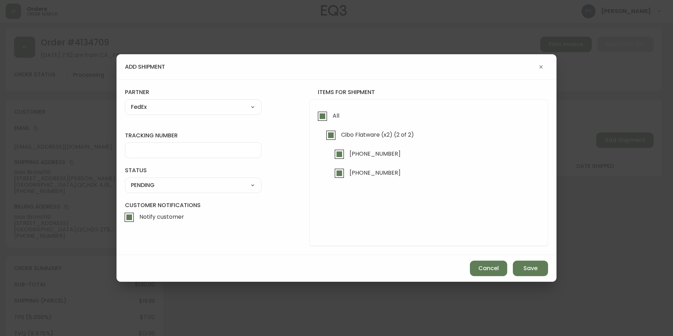
click at [189, 152] on input "tracking number" at bounding box center [193, 150] width 125 height 7
type input "902217263101"
click at [238, 187] on select "SHIPPED PENDING CANCELLED" at bounding box center [193, 185] width 137 height 11
click at [125, 180] on select "SHIPPED PENDING CANCELLED" at bounding box center [193, 185] width 137 height 11
select select "PENDING"
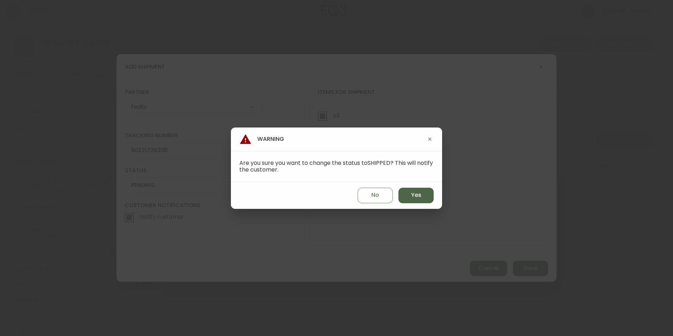
click at [403, 199] on button "Yes" at bounding box center [416, 195] width 35 height 15
type input "SHIPPED"
select select "SHIPPED"
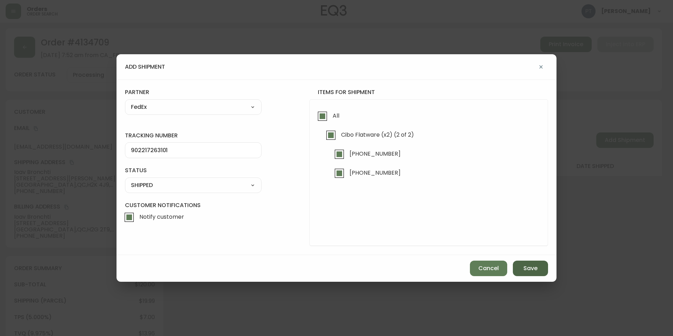
click at [527, 268] on span "Save" at bounding box center [530, 268] width 14 height 8
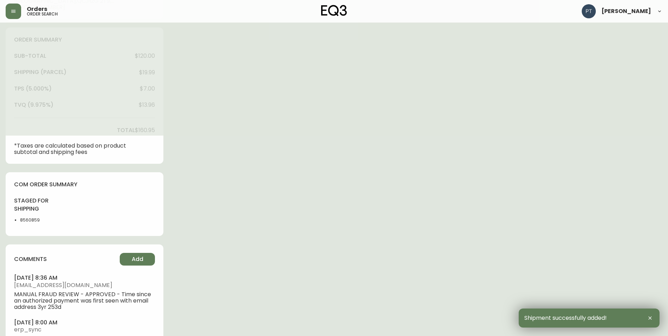
scroll to position [268, 0]
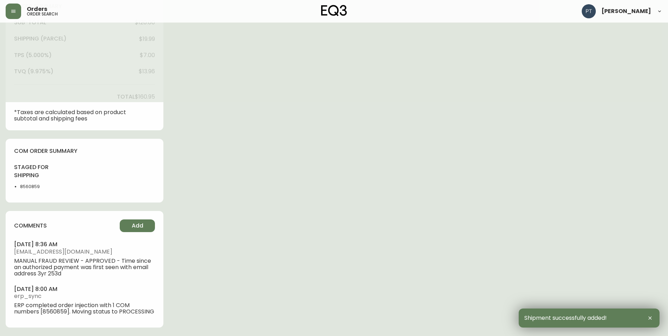
type input "Fully Shipped"
select select "FULLY_SHIPPED"
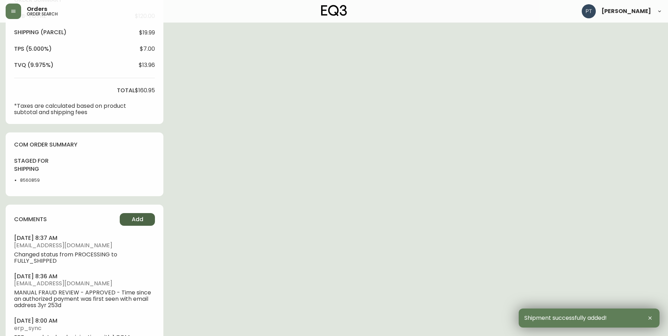
click at [135, 224] on button "Add" at bounding box center [137, 219] width 35 height 13
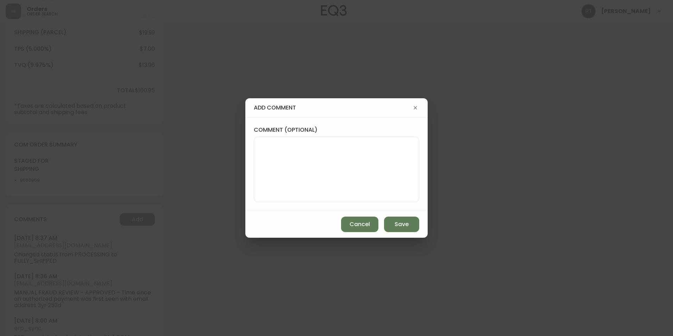
click at [301, 157] on textarea "comment (optional)" at bounding box center [336, 169] width 153 height 56
type textarea "CH"
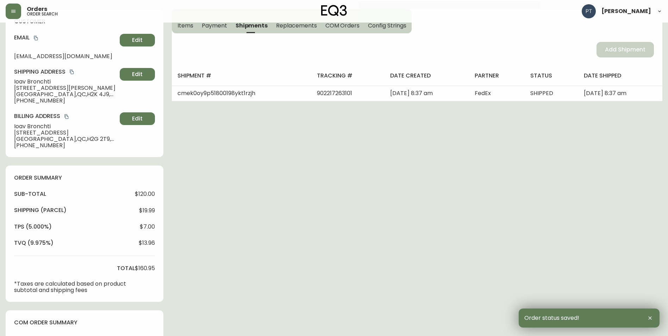
scroll to position [0, 0]
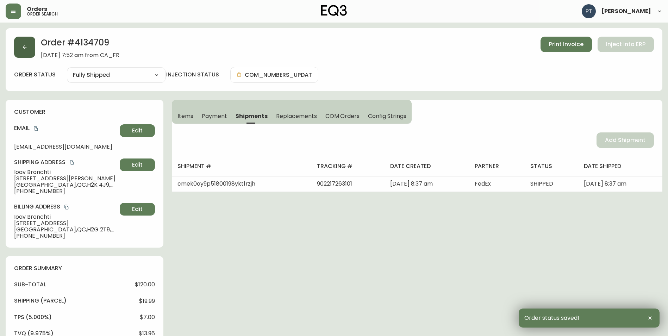
click at [33, 54] on button "button" at bounding box center [24, 47] width 21 height 21
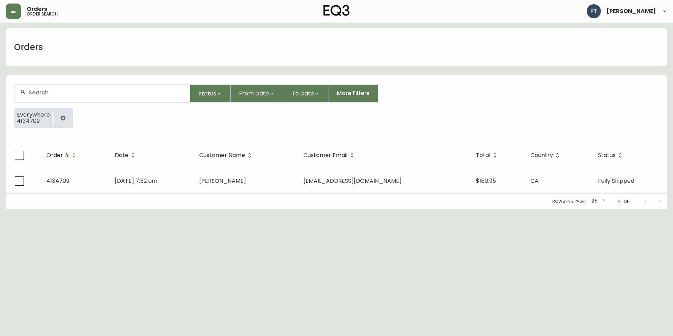
click at [84, 96] on div at bounding box center [101, 93] width 175 height 17
type input "4134713"
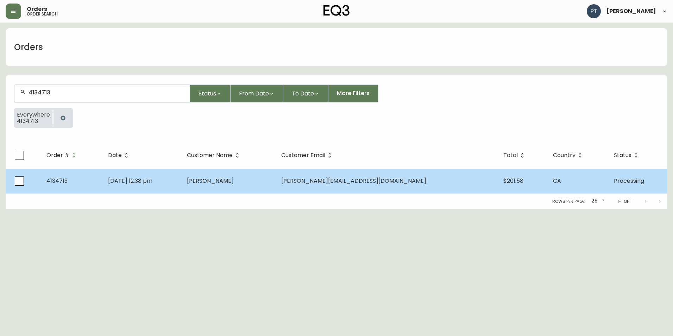
click at [275, 178] on td "[PERSON_NAME]" at bounding box center [228, 181] width 94 height 25
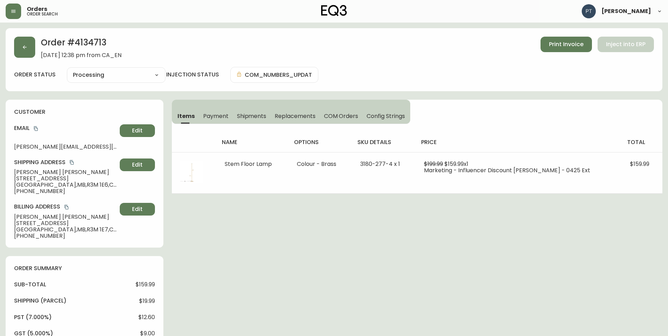
type input "Processing"
select select "PROCESSING"
click at [258, 112] on span "Shipments" at bounding box center [252, 115] width 30 height 7
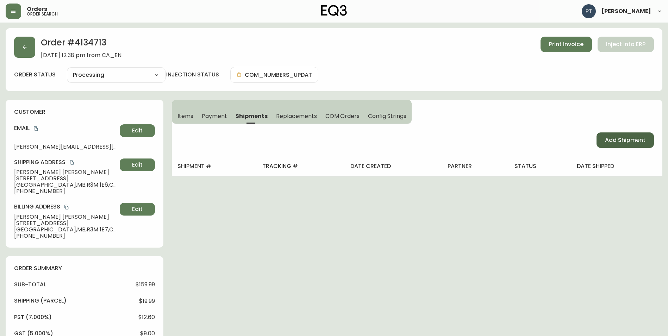
click at [560, 142] on button "Add Shipment" at bounding box center [624, 139] width 57 height 15
select select "PENDING"
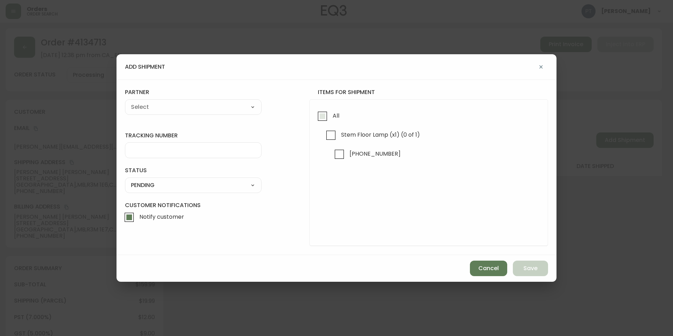
click at [326, 116] on input "All" at bounding box center [322, 116] width 16 height 16
checkbox input "true"
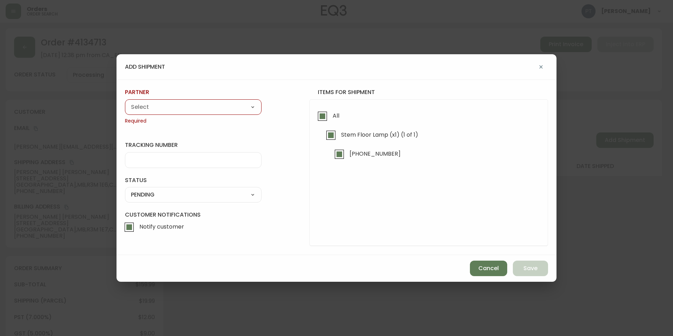
click at [206, 109] on select "A Move to Remember LLC ABF Freight Alero [PERSON_NAME] Canada Post CDS Ceva Log…" at bounding box center [193, 107] width 137 height 11
select select "cjy0a9taa01x001669l98m63c"
click at [125, 102] on select "A Move to Remember LLC ABF Freight Alero [PERSON_NAME] Canada Post CDS Ceva Log…" at bounding box center [193, 107] width 137 height 11
type input "FedEx"
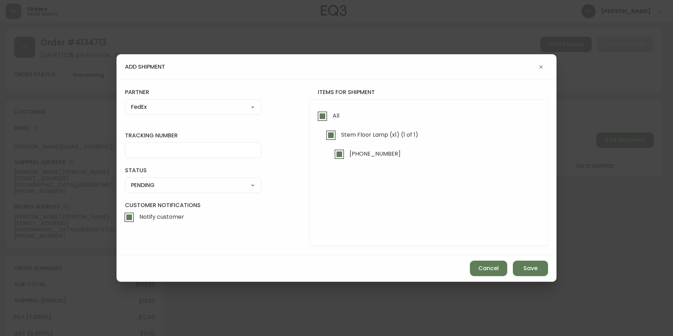
drag, startPoint x: 193, startPoint y: 143, endPoint x: 193, endPoint y: 147, distance: 4.6
click at [193, 144] on div at bounding box center [193, 150] width 137 height 16
type input "902217263112"
click at [210, 186] on select "SHIPPED PENDING CANCELLED" at bounding box center [193, 185] width 137 height 11
click at [125, 180] on select "SHIPPED PENDING CANCELLED" at bounding box center [193, 185] width 137 height 11
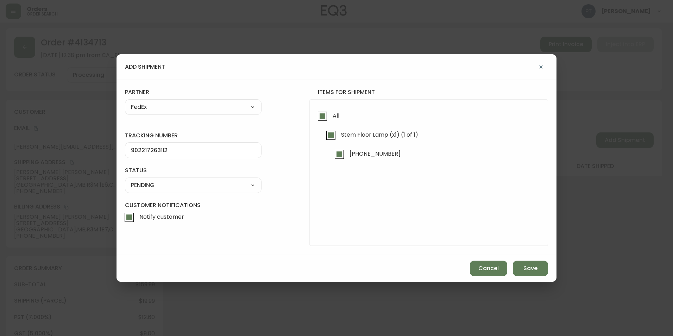
select select "PENDING"
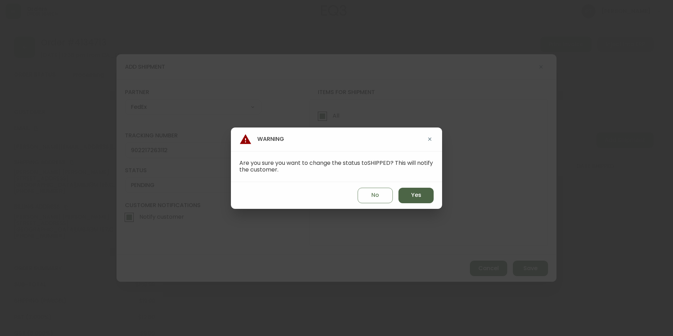
click at [401, 196] on button "Yes" at bounding box center [416, 195] width 35 height 15
type input "SHIPPED"
select select "SHIPPED"
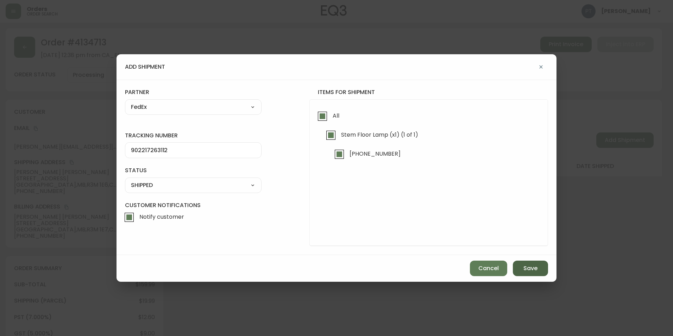
click at [513, 264] on button "Save" at bounding box center [530, 268] width 35 height 15
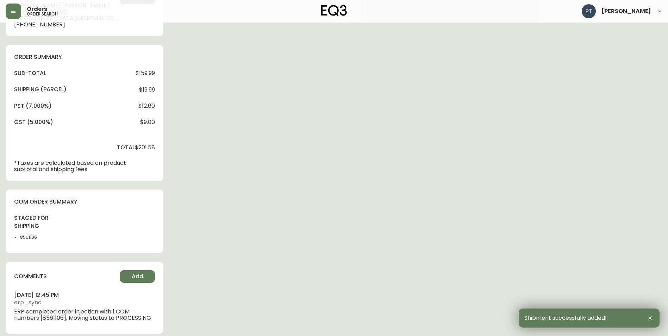
scroll to position [218, 0]
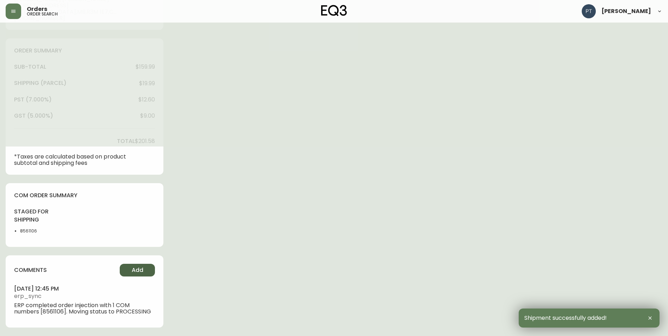
type input "Fully Shipped"
select select "FULLY_SHIPPED"
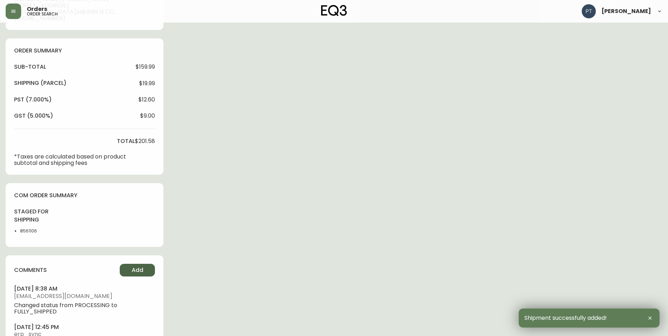
click at [133, 268] on span "Add" at bounding box center [138, 270] width 12 height 8
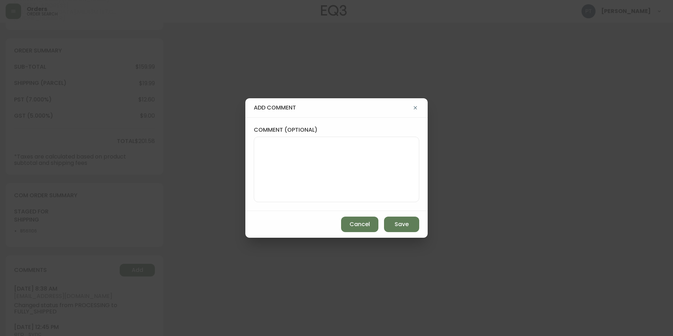
click at [308, 158] on textarea "comment (optional)" at bounding box center [336, 169] width 153 height 56
type textarea "PT"
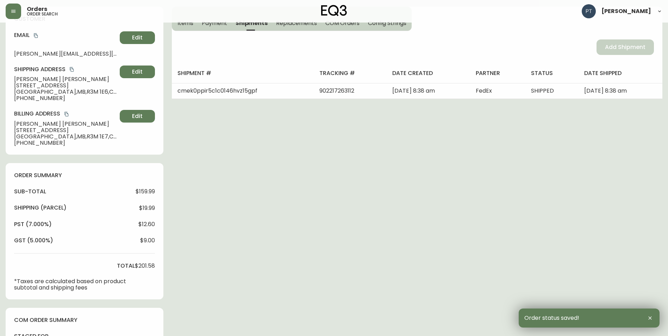
scroll to position [0, 0]
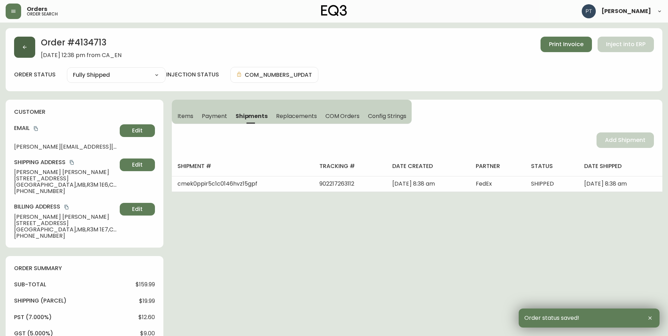
click at [28, 50] on button "button" at bounding box center [24, 47] width 21 height 21
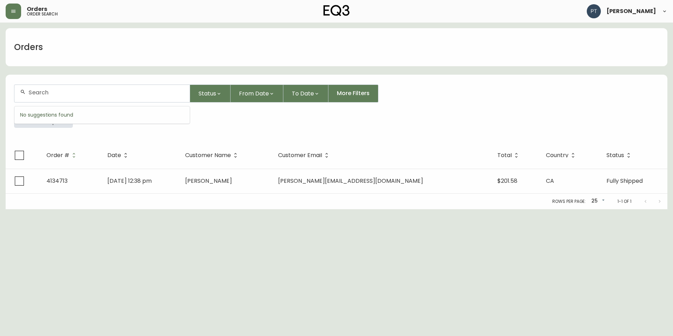
click at [105, 94] on input "text" at bounding box center [107, 92] width 156 height 7
type input "4134714"
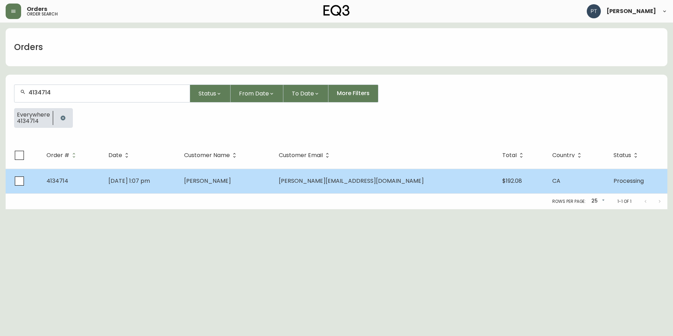
click at [178, 190] on td "[DATE] 1:07 pm" at bounding box center [141, 181] width 76 height 25
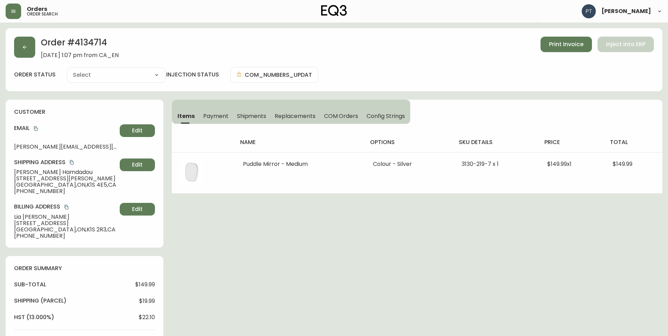
type input "Processing"
select select "PROCESSING"
click at [251, 118] on span "Shipments" at bounding box center [252, 115] width 30 height 7
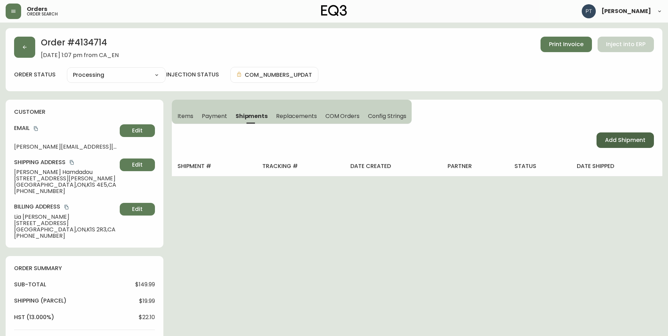
click at [560, 134] on button "Add Shipment" at bounding box center [624, 139] width 57 height 15
select select "PENDING"
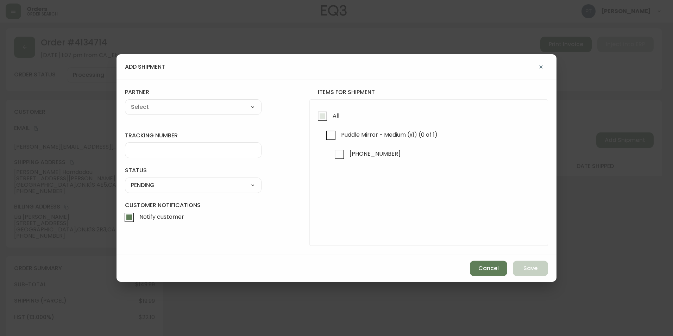
click at [326, 115] on input "All" at bounding box center [322, 116] width 16 height 16
checkbox input "true"
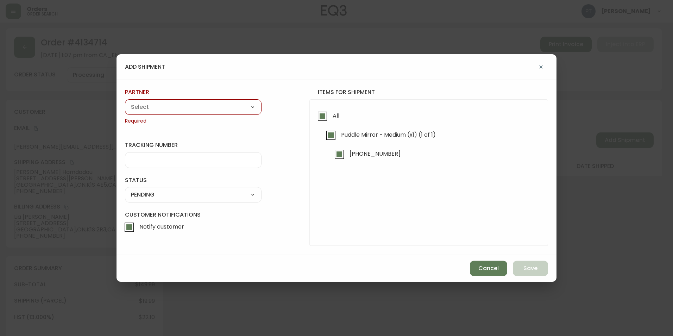
click at [186, 106] on select "A Move to Remember LLC ABF Freight Alero [PERSON_NAME] Canada Post CDS Ceva Log…" at bounding box center [193, 107] width 137 height 11
select select "cjy0a9taa01x001669l98m63c"
click at [125, 102] on select "A Move to Remember LLC ABF Freight Alero [PERSON_NAME] Canada Post CDS Ceva Log…" at bounding box center [193, 107] width 137 height 11
type input "FedEx"
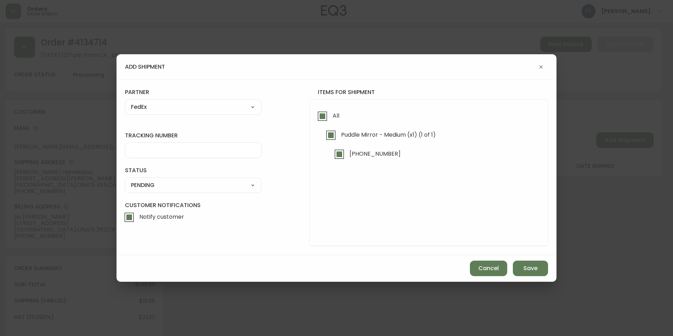
click at [206, 151] on input "tracking number" at bounding box center [193, 150] width 125 height 7
type input "902217263123"
click at [213, 184] on select "SHIPPED PENDING CANCELLED" at bounding box center [193, 185] width 137 height 11
click at [125, 180] on select "SHIPPED PENDING CANCELLED" at bounding box center [193, 185] width 137 height 11
select select "PENDING"
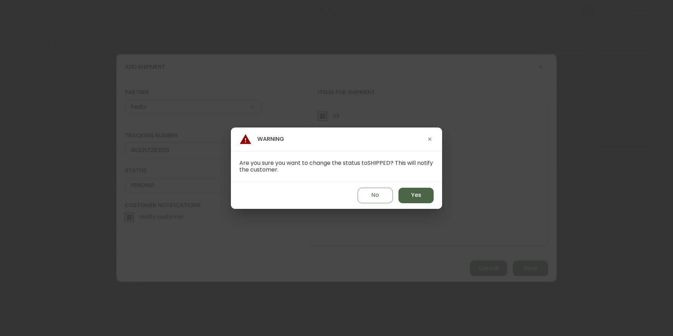
drag, startPoint x: 425, startPoint y: 186, endPoint x: 421, endPoint y: 190, distance: 6.2
click at [422, 190] on div "No Yes" at bounding box center [336, 195] width 211 height 27
click at [420, 192] on span "Yes" at bounding box center [416, 195] width 10 height 8
type input "SHIPPED"
select select "SHIPPED"
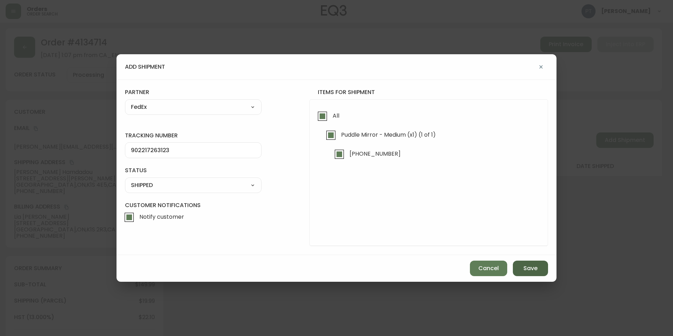
click at [526, 265] on button "Save" at bounding box center [530, 268] width 35 height 15
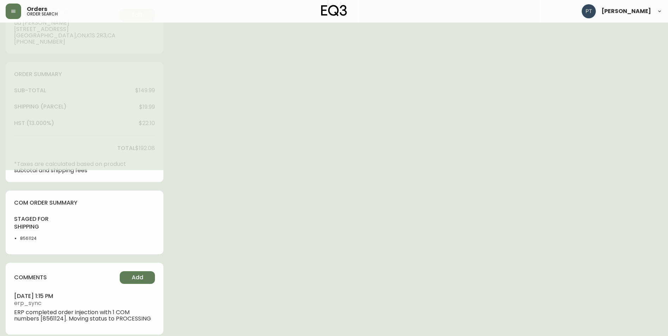
scroll to position [201, 0]
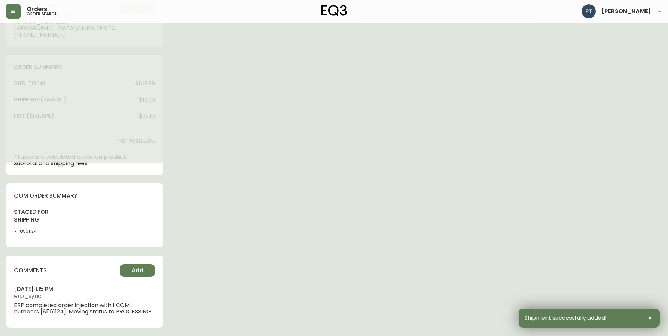
type input "Fully Shipped"
select select "FULLY_SHIPPED"
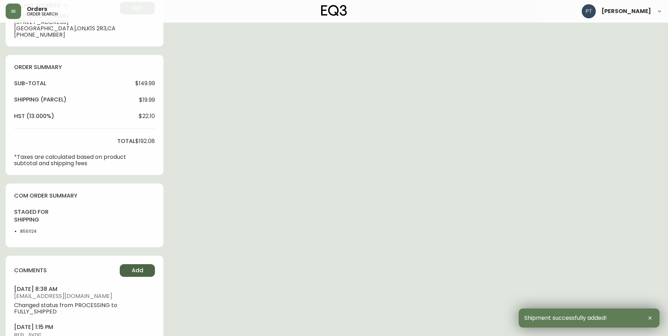
click at [141, 267] on span "Add" at bounding box center [138, 271] width 12 height 8
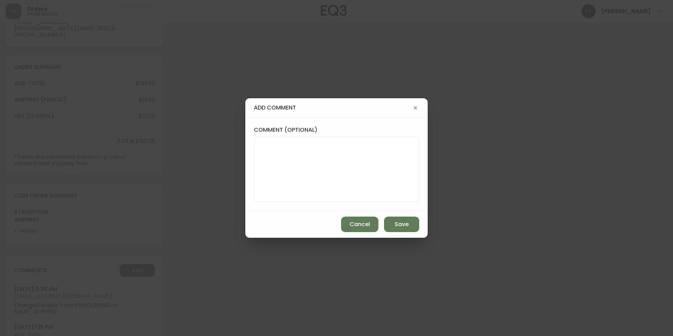
click at [294, 149] on textarea "comment (optional)" at bounding box center [336, 169] width 153 height 56
type textarea "CH"
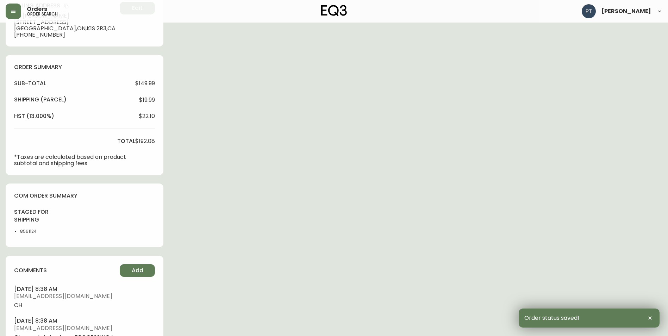
scroll to position [0, 0]
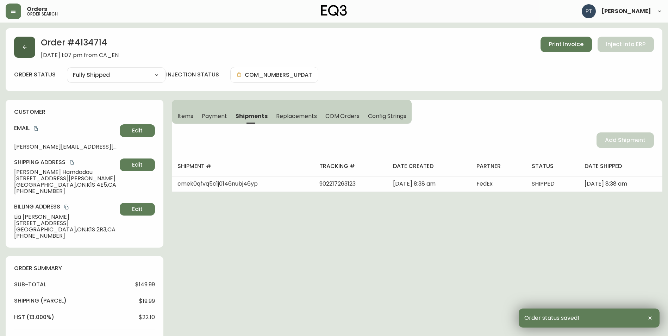
click at [19, 52] on button "button" at bounding box center [24, 47] width 21 height 21
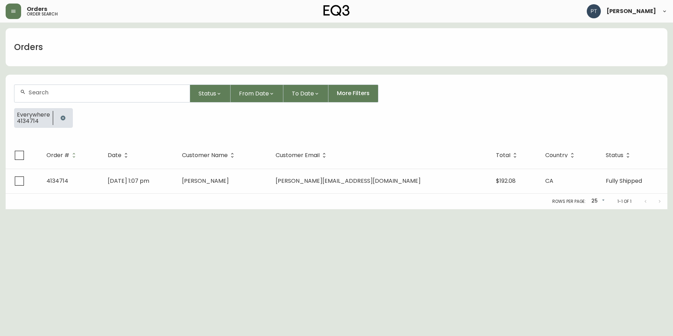
click at [108, 90] on input "text" at bounding box center [107, 92] width 156 height 7
type input "4134715"
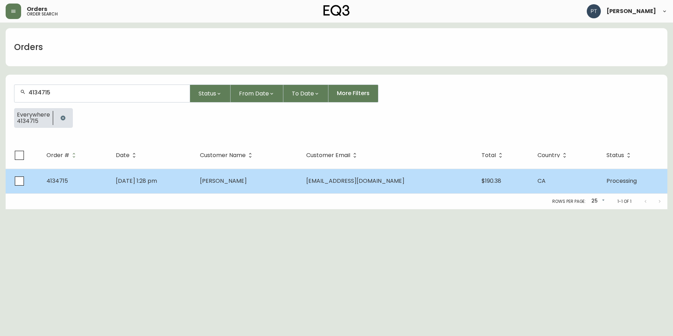
click at [260, 185] on td "[PERSON_NAME]" at bounding box center [247, 181] width 106 height 25
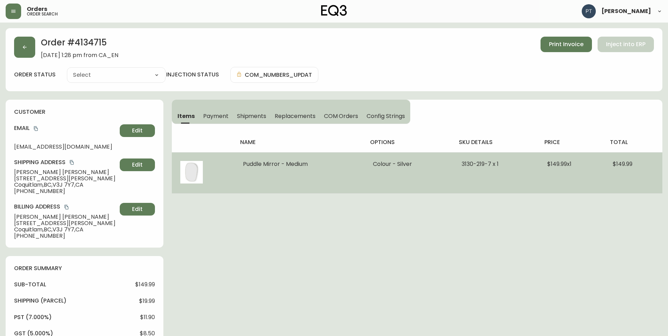
type input "Processing"
select select "PROCESSING"
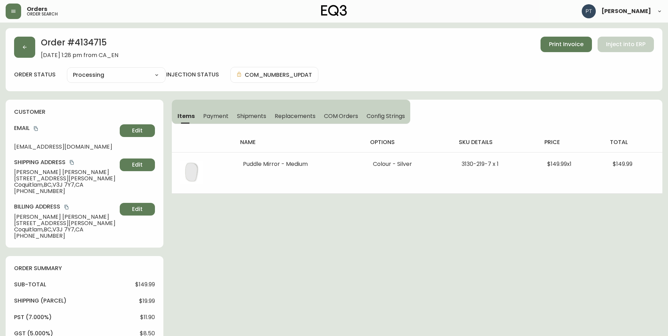
click at [253, 114] on span "Shipments" at bounding box center [252, 115] width 30 height 7
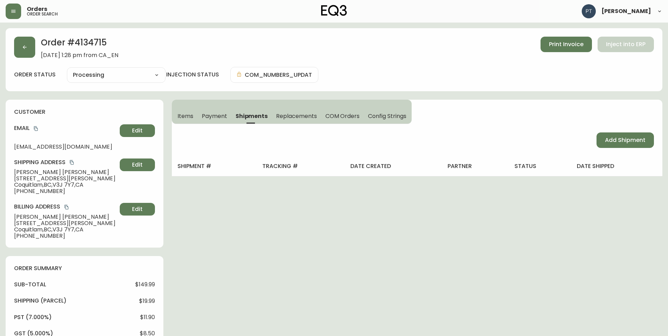
drag, startPoint x: 619, startPoint y: 139, endPoint x: 598, endPoint y: 132, distance: 22.3
click at [560, 139] on span "Add Shipment" at bounding box center [625, 140] width 40 height 8
select select "PENDING"
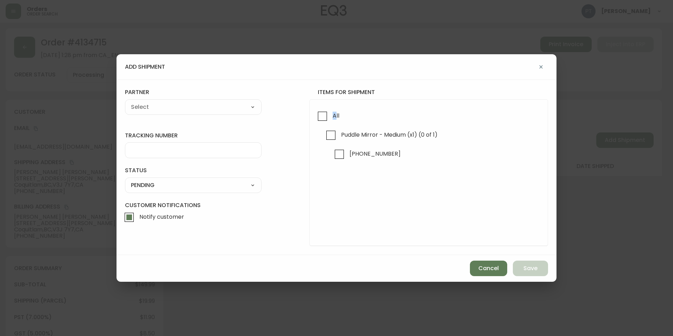
click at [309, 121] on div "All Puddle Mirror - Medium (x1) (0 of 1) [PHONE_NUMBER]" at bounding box center [428, 172] width 239 height 147
drag, startPoint x: 309, startPoint y: 121, endPoint x: 369, endPoint y: 126, distance: 59.7
click at [370, 126] on div "All Puddle Mirror - Medium (x1) (0 of 1) [PHONE_NUMBER]" at bounding box center [428, 172] width 239 height 147
click at [332, 114] on span "All" at bounding box center [335, 115] width 9 height 15
click at [331, 114] on input "All" at bounding box center [322, 116] width 16 height 16
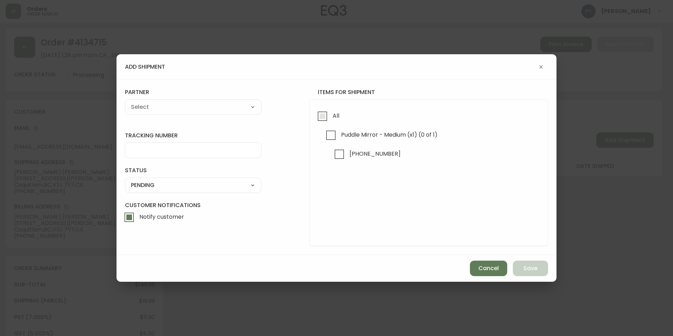
checkbox input "true"
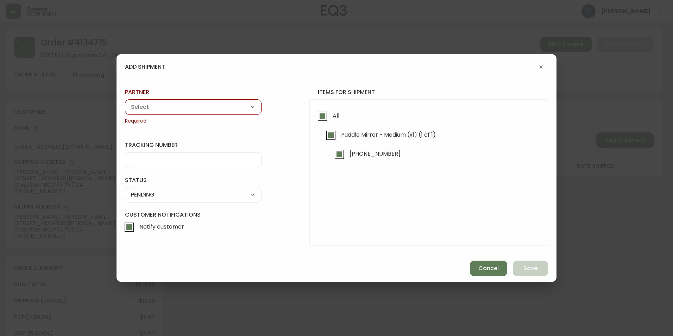
click at [201, 109] on select "A Move to Remember LLC ABF Freight Alero [PERSON_NAME] Canada Post CDS Ceva Log…" at bounding box center [193, 107] width 137 height 11
select select "cjy0a9taa01x001669l98m63c"
click at [125, 102] on select "A Move to Remember LLC ABF Freight Alero [PERSON_NAME] Canada Post CDS Ceva Log…" at bounding box center [193, 107] width 137 height 11
type input "FedEx"
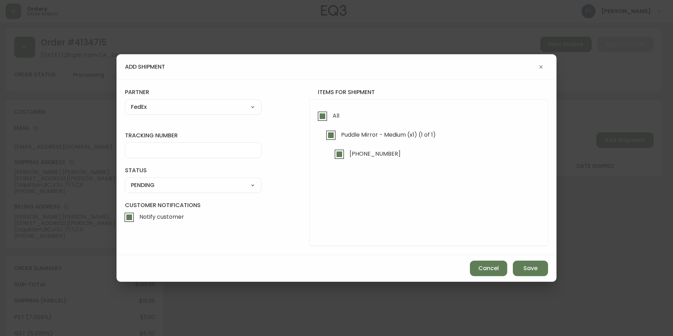
click at [213, 156] on div at bounding box center [193, 150] width 137 height 16
type input "902217263134"
click at [227, 189] on select "SHIPPED PENDING CANCELLED" at bounding box center [193, 185] width 137 height 11
click at [125, 180] on select "SHIPPED PENDING CANCELLED" at bounding box center [193, 185] width 137 height 11
select select "PENDING"
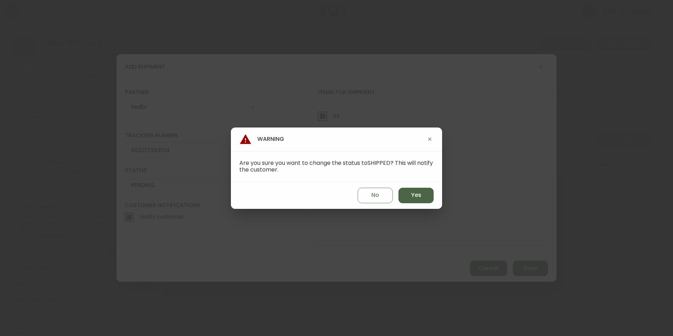
click at [404, 193] on button "Yes" at bounding box center [416, 195] width 35 height 15
type input "SHIPPED"
select select "SHIPPED"
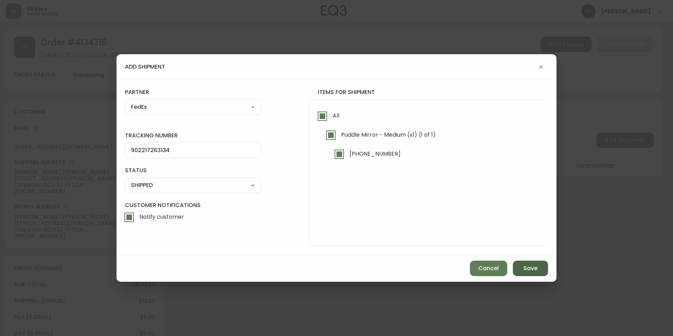
click at [531, 272] on button "Save" at bounding box center [530, 268] width 35 height 15
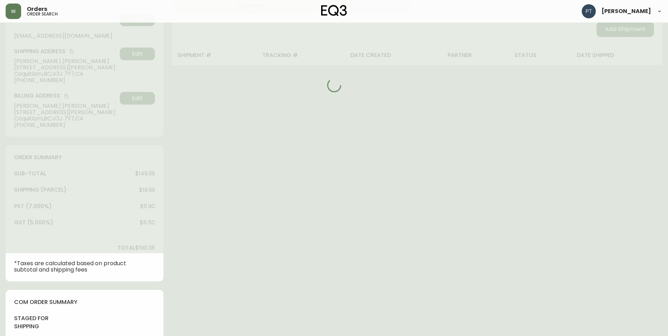
scroll to position [218, 0]
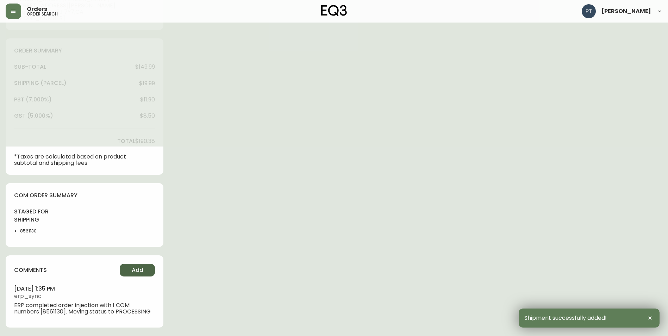
click at [139, 268] on div "comments Add [DATE] 1:35 pm erp_sync ERP completed order injection with 1 COM n…" at bounding box center [85, 291] width 158 height 72
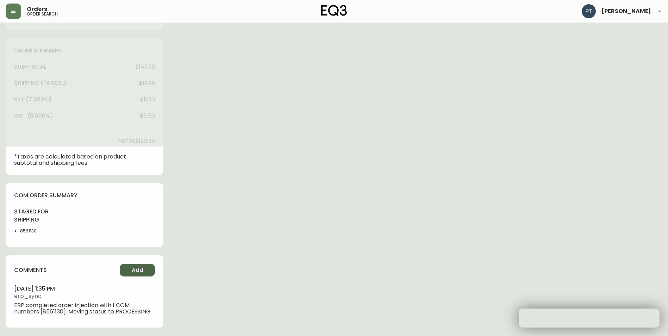
type input "Fully Shipped"
select select "FULLY_SHIPPED"
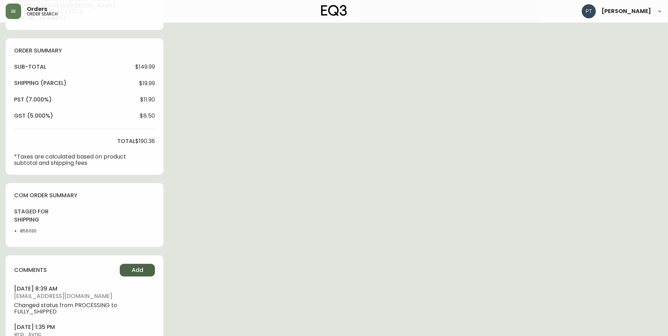
click at [142, 272] on span "Add" at bounding box center [138, 270] width 12 height 8
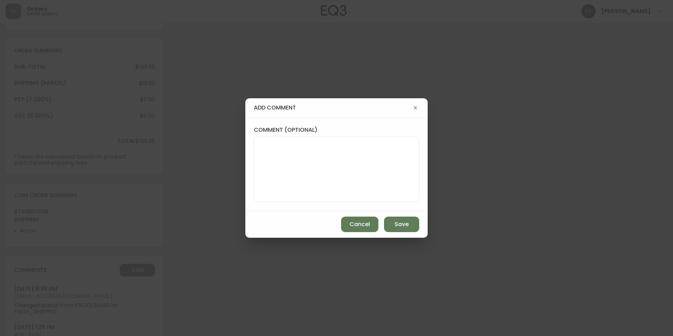
click at [284, 176] on textarea "comment (optional)" at bounding box center [336, 169] width 153 height 56
type textarea "CH"
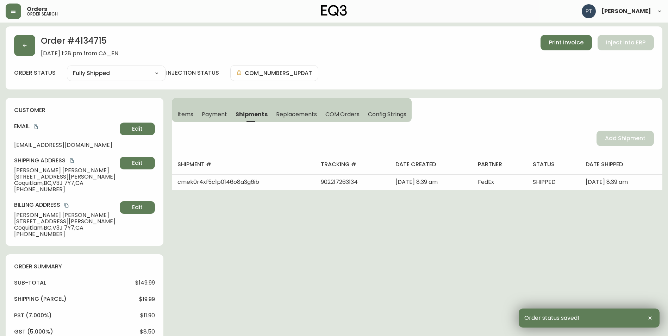
scroll to position [0, 0]
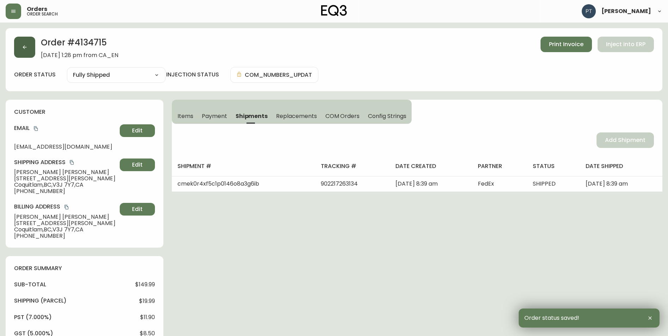
click at [22, 54] on button "button" at bounding box center [24, 47] width 21 height 21
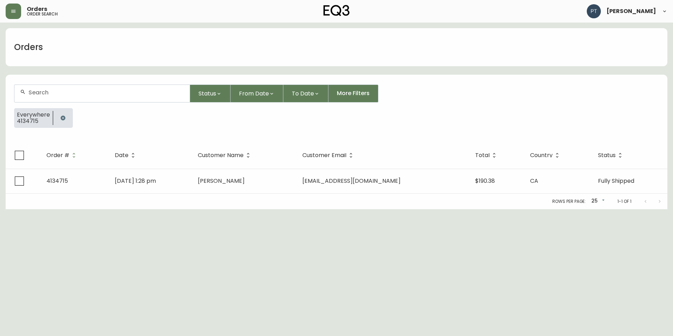
click at [86, 100] on div at bounding box center [101, 93] width 175 height 17
type input "4134710"
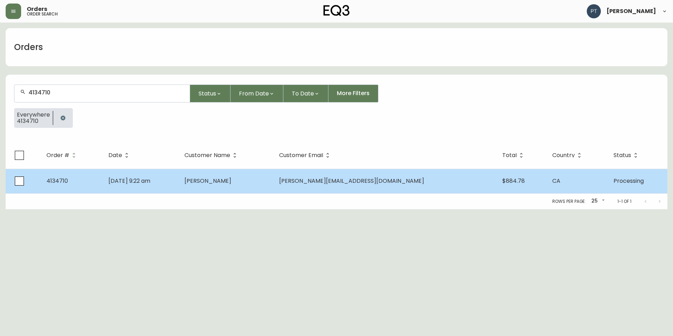
click at [256, 192] on td "[PERSON_NAME]" at bounding box center [226, 181] width 95 height 25
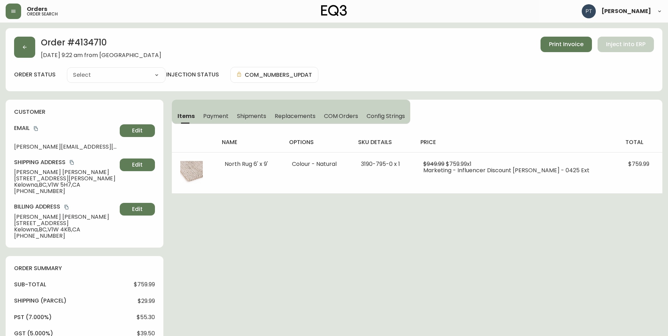
type input "Processing"
select select "PROCESSING"
click at [256, 117] on span "Shipments" at bounding box center [252, 115] width 30 height 7
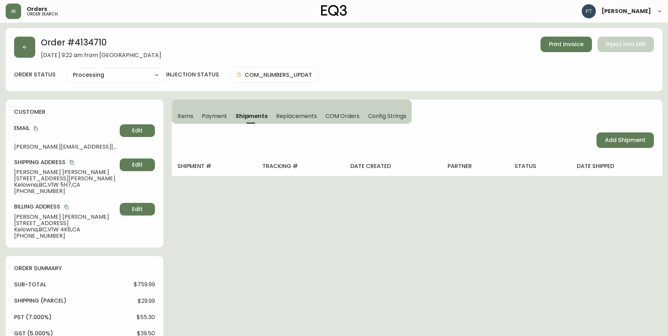
click at [560, 146] on div "Add Shipment" at bounding box center [417, 140] width 490 height 32
click at [560, 140] on span "Add Shipment" at bounding box center [625, 140] width 40 height 8
select select "PENDING"
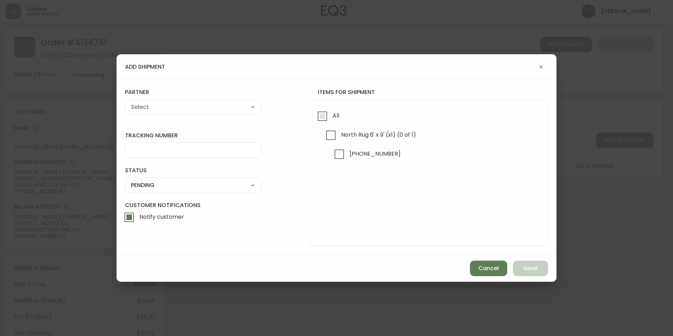
click at [333, 121] on span "All" at bounding box center [335, 115] width 9 height 15
click at [331, 121] on input "All" at bounding box center [322, 116] width 16 height 16
checkbox input "true"
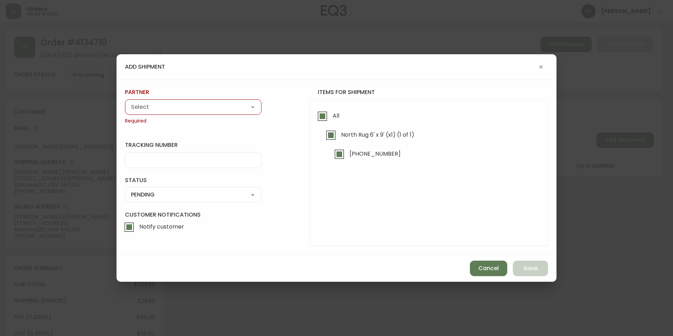
click at [232, 108] on select "A Move to Remember LLC ABF Freight Alero [PERSON_NAME] Canada Post CDS Ceva Log…" at bounding box center [193, 107] width 137 height 11
select select "cjy0a9taa01x001669l98m63c"
click at [125, 102] on select "A Move to Remember LLC ABF Freight Alero [PERSON_NAME] Canada Post CDS Ceva Log…" at bounding box center [193, 107] width 137 height 11
type input "FedEx"
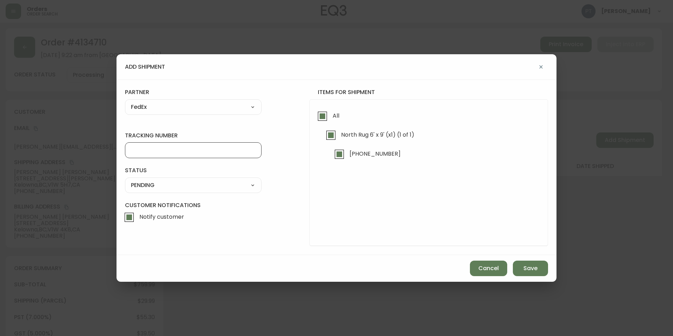
click at [186, 150] on input "tracking number" at bounding box center [193, 150] width 125 height 7
type input "902217263145"
click at [217, 187] on select "SHIPPED PENDING CANCELLED" at bounding box center [193, 185] width 137 height 11
click at [125, 180] on select "SHIPPED PENDING CANCELLED" at bounding box center [193, 185] width 137 height 11
select select "PENDING"
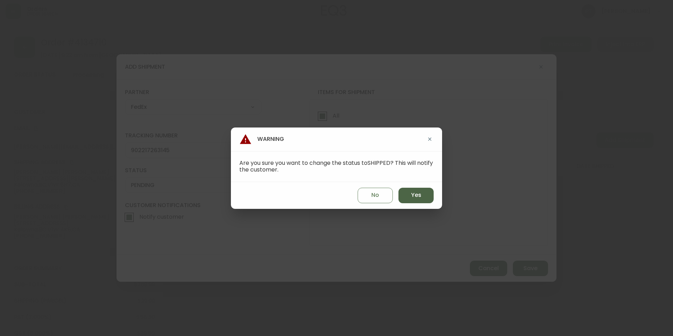
click at [407, 194] on button "Yes" at bounding box center [416, 195] width 35 height 15
type input "SHIPPED"
select select "SHIPPED"
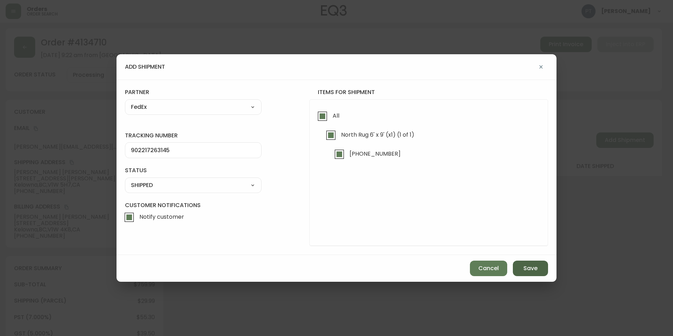
click at [523, 268] on button "Save" at bounding box center [530, 268] width 35 height 15
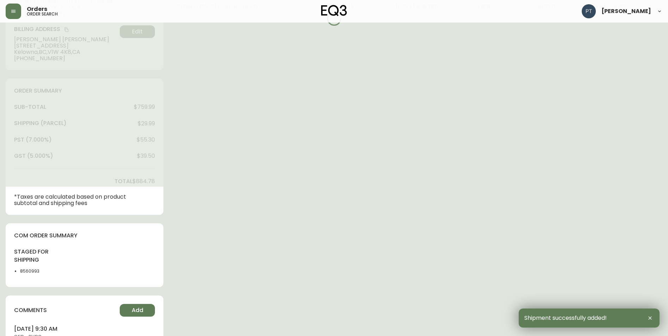
type input "Fully Shipped"
select select "FULLY_SHIPPED"
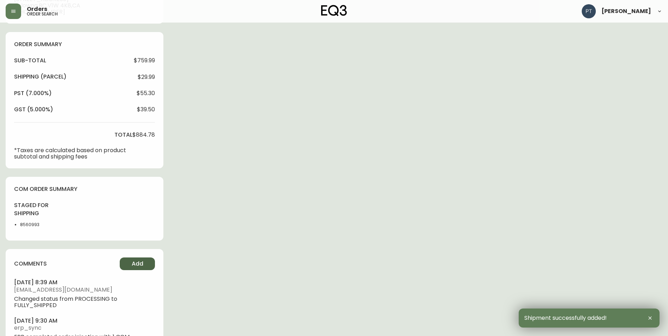
drag, startPoint x: 136, startPoint y: 269, endPoint x: 136, endPoint y: 264, distance: 4.2
click at [136, 264] on button "Add" at bounding box center [137, 263] width 35 height 13
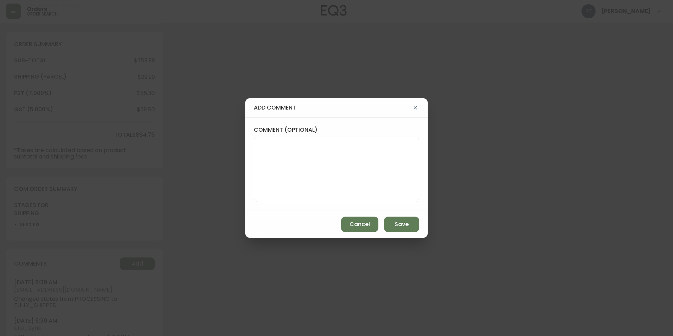
click at [297, 158] on textarea "comment (optional)" at bounding box center [336, 169] width 153 height 56
type textarea "CH"
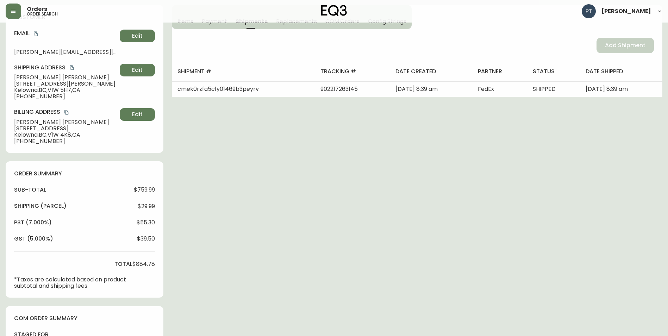
scroll to position [0, 0]
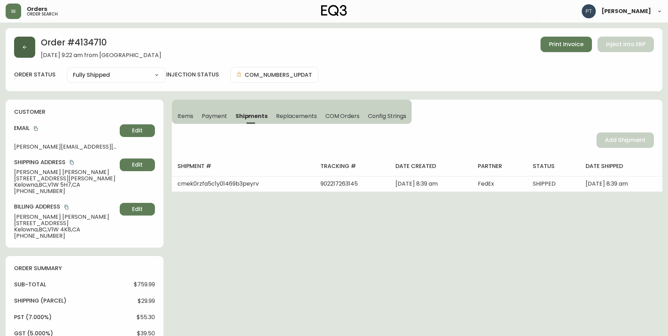
click at [22, 39] on button "button" at bounding box center [24, 47] width 21 height 21
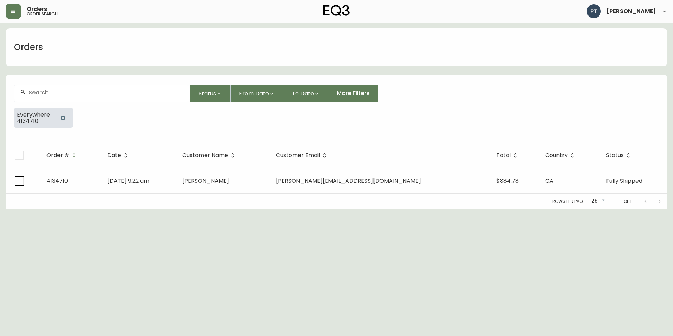
click at [62, 118] on icon "button" at bounding box center [63, 118] width 6 height 6
